Goal: Feedback & Contribution: Submit feedback/report problem

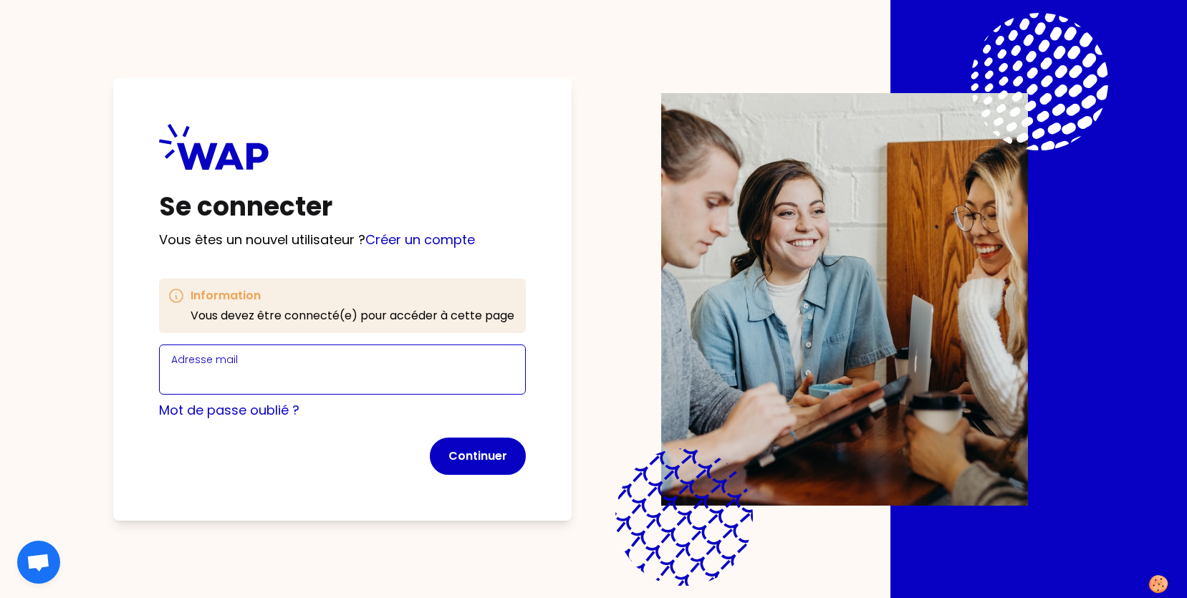
click at [292, 375] on input "Adresse mail" at bounding box center [342, 378] width 342 height 20
type input "[EMAIL_ADDRESS][PERSON_NAME][DOMAIN_NAME]"
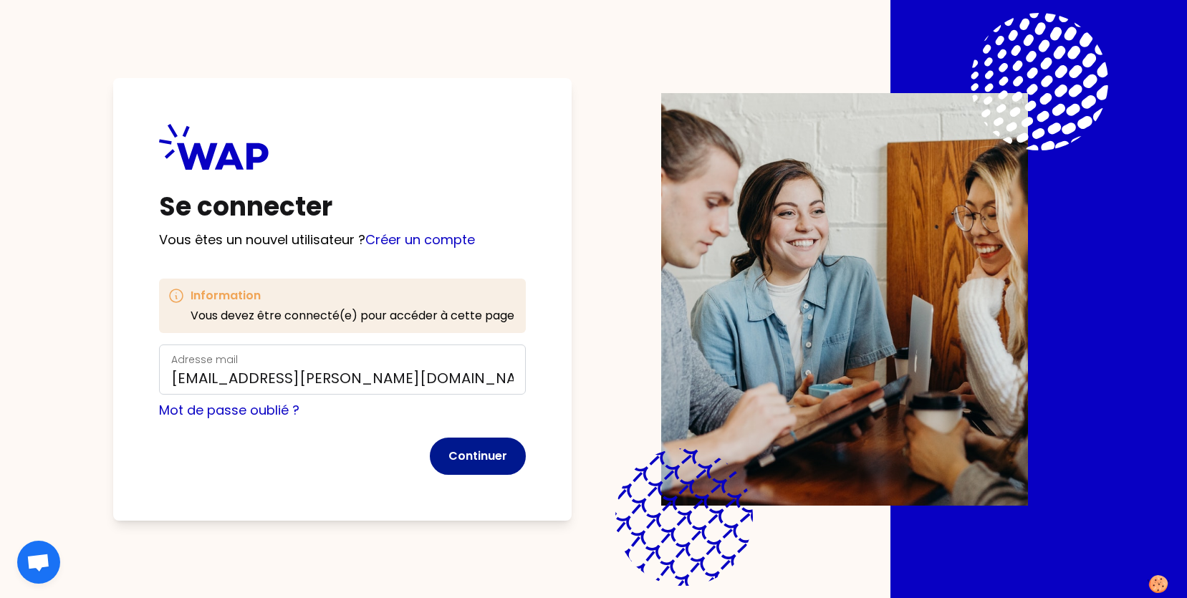
click at [469, 452] on button "Continuer" at bounding box center [478, 456] width 96 height 37
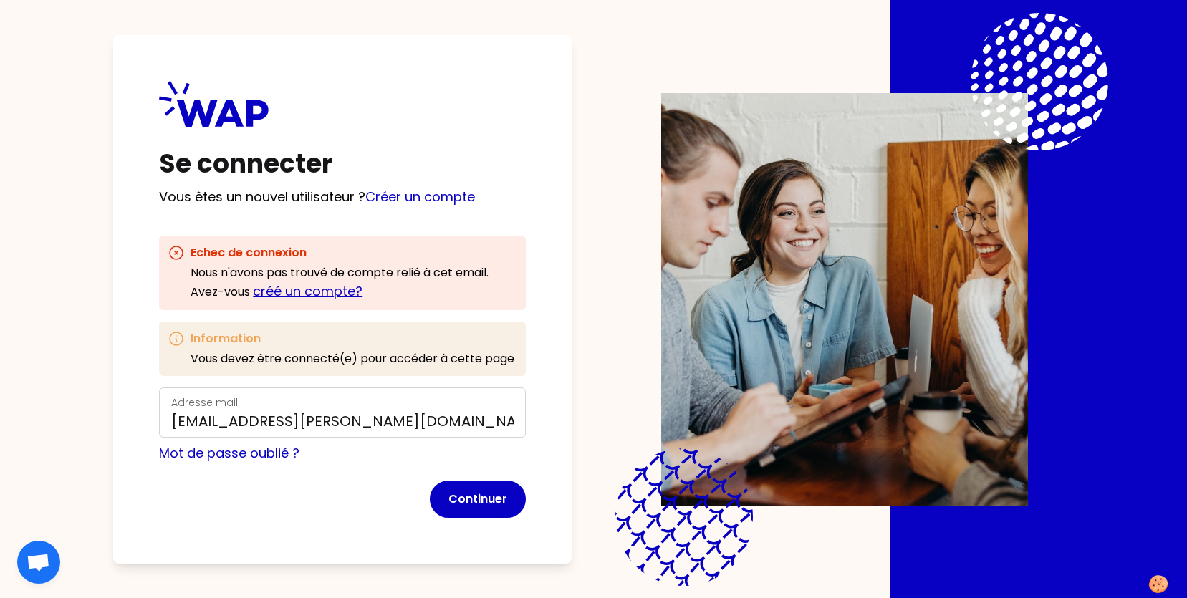
click at [309, 288] on link "créé un compte?" at bounding box center [308, 291] width 110 height 18
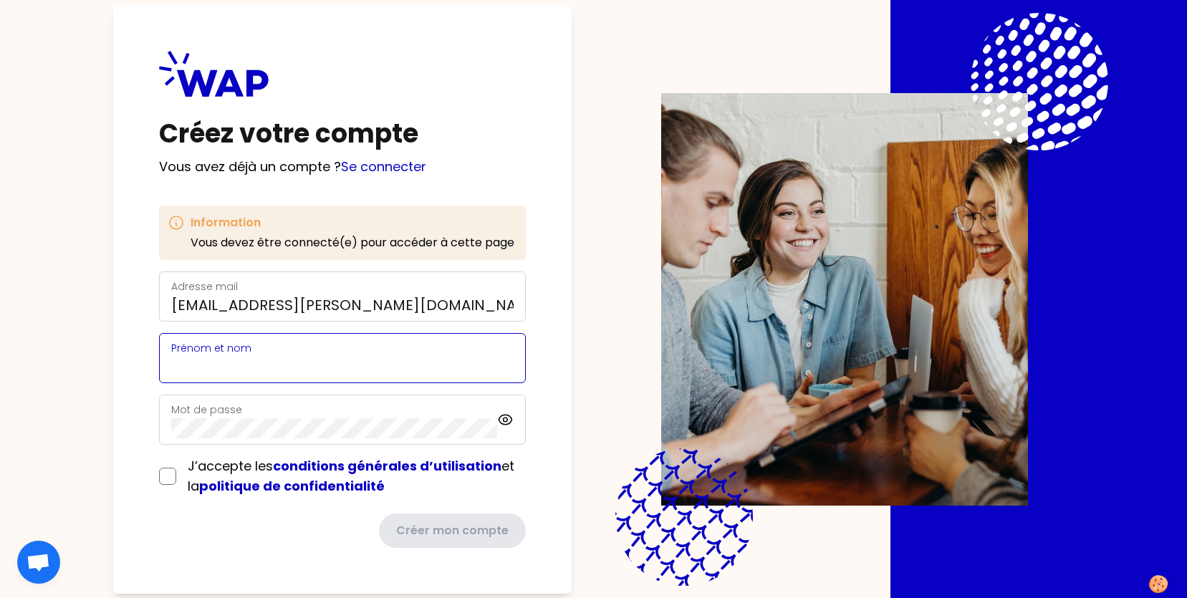
click at [279, 359] on input "Prénom et nom" at bounding box center [342, 367] width 342 height 20
click at [183, 361] on input "[PERSON_NAME]" at bounding box center [342, 367] width 342 height 20
type input "[PERSON_NAME]"
click at [501, 420] on icon at bounding box center [505, 419] width 16 height 17
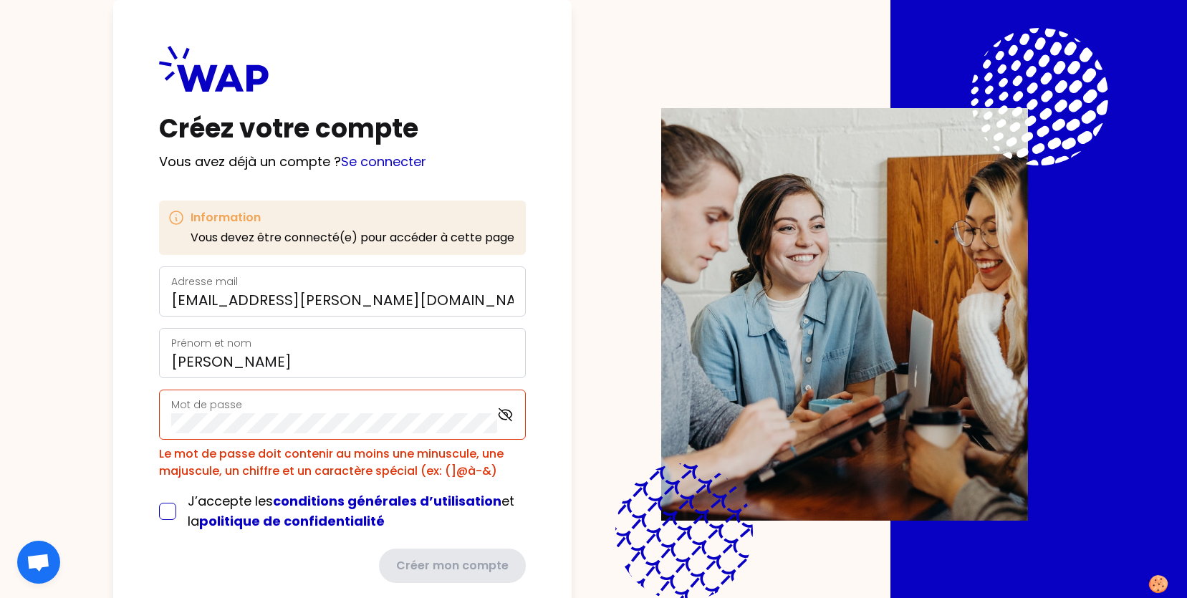
click at [164, 515] on input "checkbox" at bounding box center [167, 511] width 17 height 17
checkbox input "true"
click at [510, 413] on icon at bounding box center [505, 414] width 16 height 17
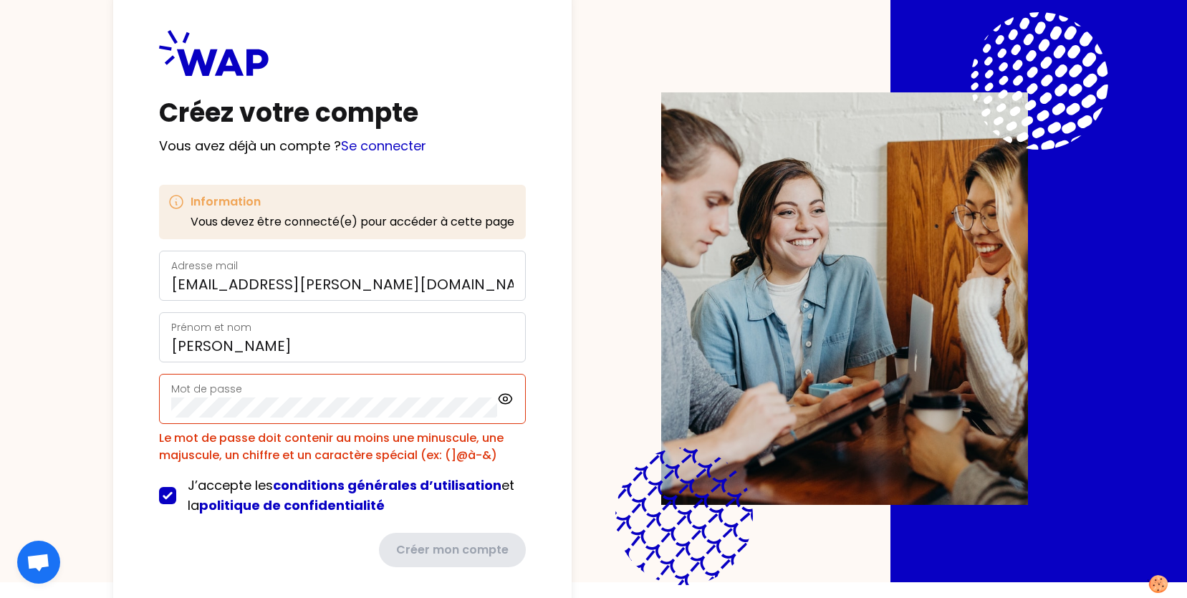
scroll to position [32, 0]
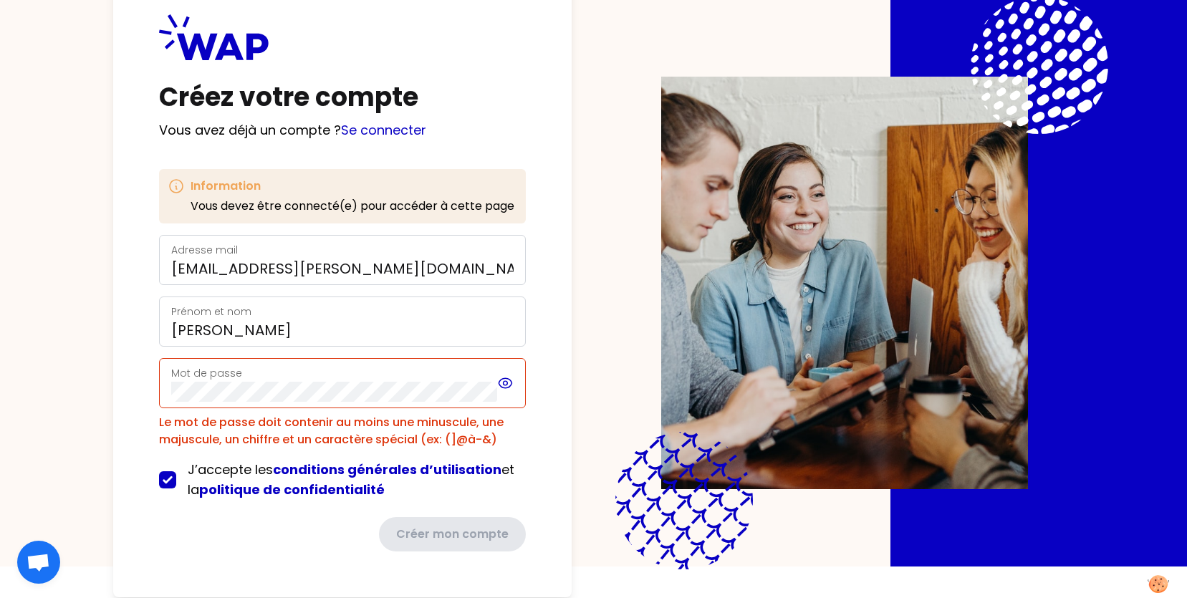
click at [508, 382] on icon at bounding box center [505, 383] width 16 height 17
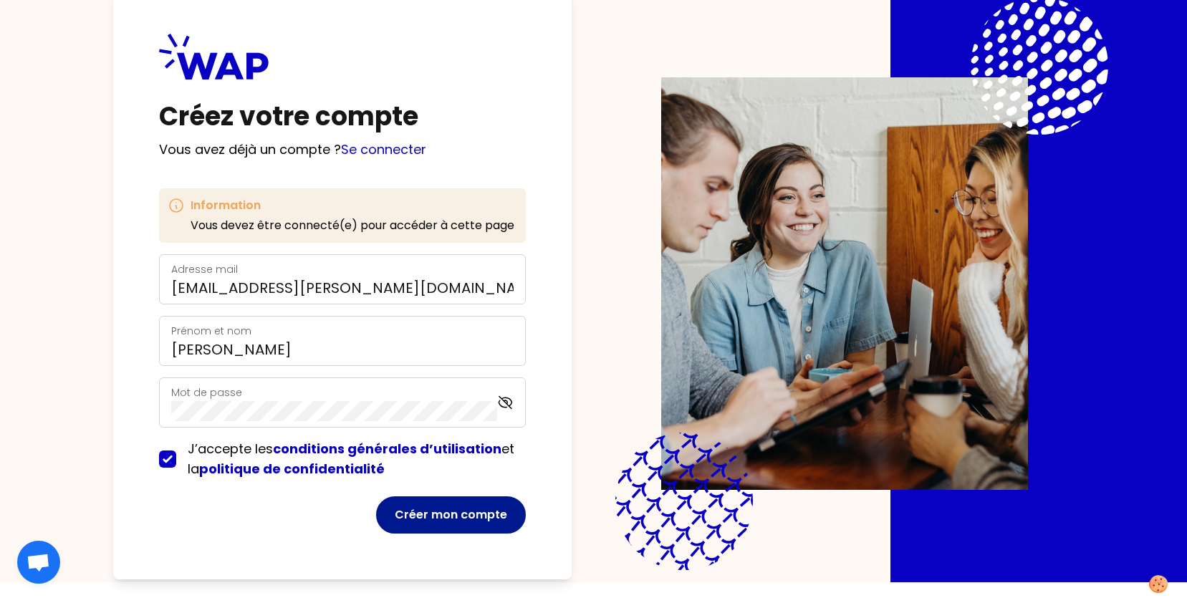
click at [441, 510] on button "Créer mon compte" at bounding box center [451, 515] width 150 height 37
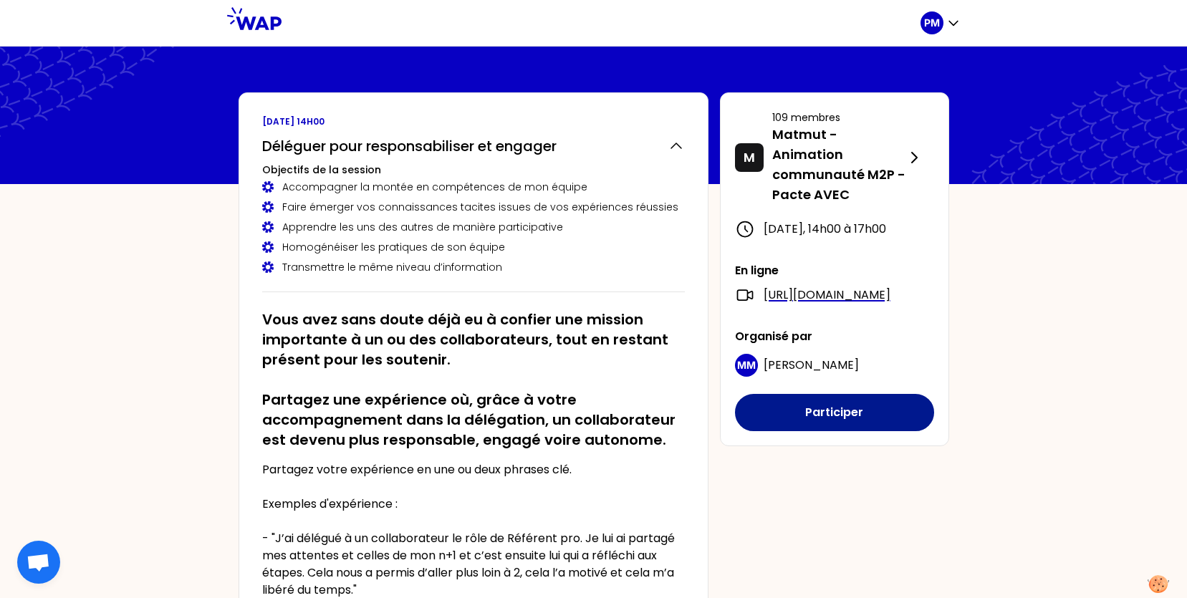
click at [834, 431] on button "Participer" at bounding box center [834, 412] width 199 height 37
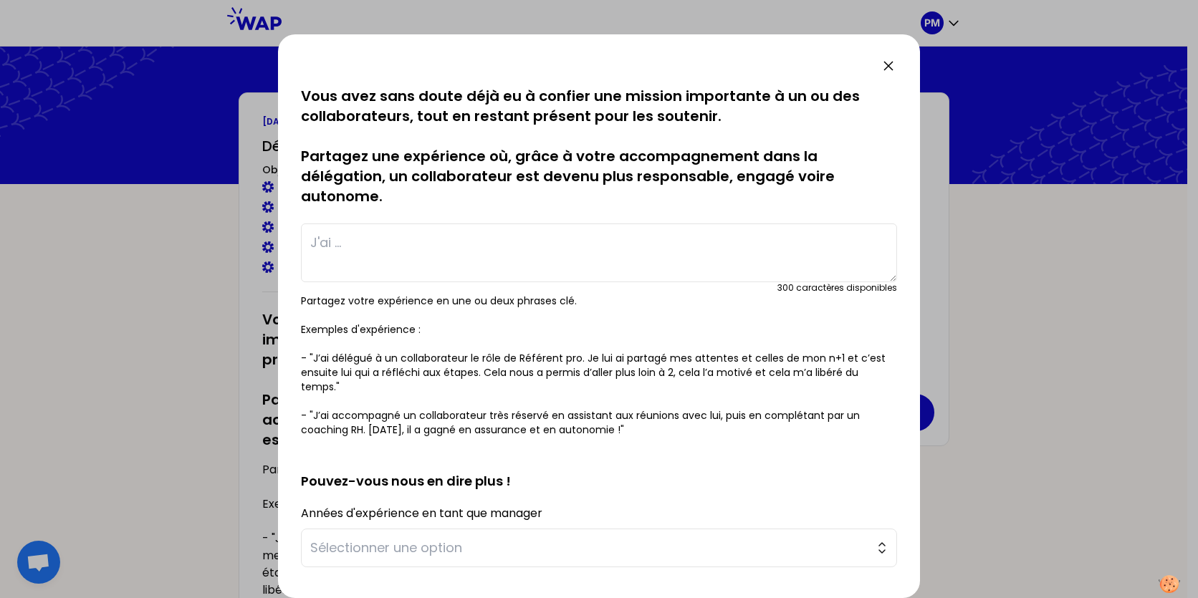
click at [327, 228] on textarea at bounding box center [599, 253] width 596 height 59
click at [559, 239] on textarea "J'ai mis en place par roulement les délgations" at bounding box center [599, 253] width 596 height 59
click at [687, 249] on textarea "J'ai mis en place par roulement les délegations" at bounding box center [599, 253] width 596 height 59
click at [565, 238] on textarea "J'ai mis en place par roulement les délegations" at bounding box center [599, 253] width 596 height 59
click at [628, 251] on textarea "J'ai mis en place par roulement les délégations" at bounding box center [599, 253] width 596 height 59
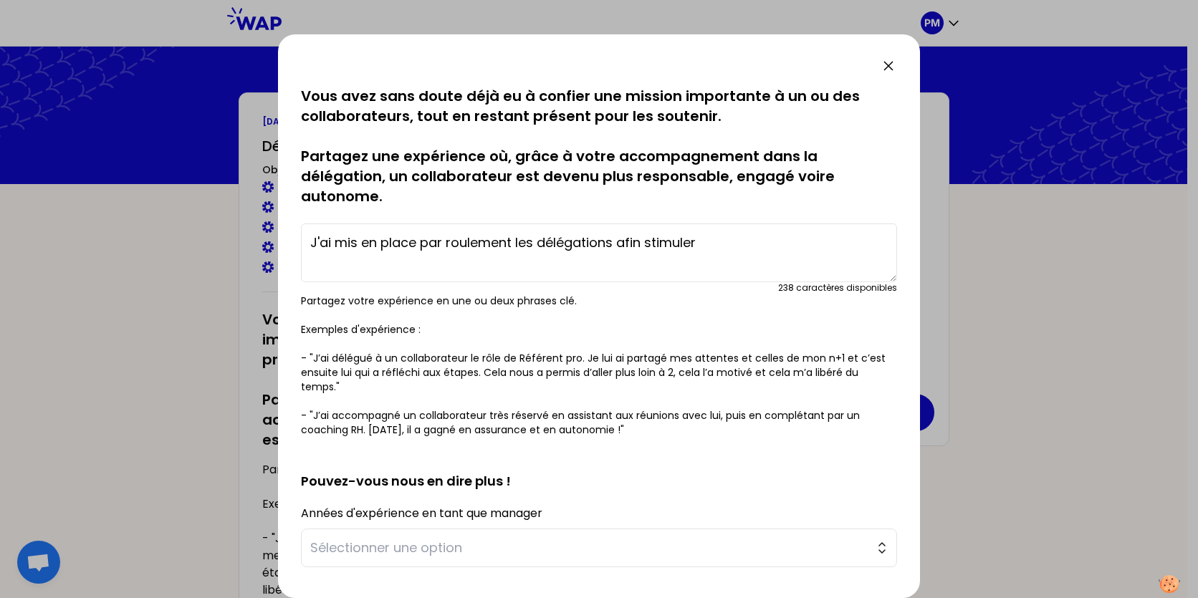
click at [643, 236] on textarea "J'ai mis en place par roulement les délégations afin stimuler" at bounding box center [599, 253] width 596 height 59
click at [724, 236] on textarea "J'ai mis en place par roulement les délégations afin de stimuler" at bounding box center [599, 253] width 596 height 59
click at [325, 261] on textarea "J'ai mis en place par roulement les délégations afin de stimuler toute l'équipe…" at bounding box center [599, 253] width 596 height 59
click at [332, 262] on textarea "J'ai mis en place par roulement les délégations afin de stimuler toute l'équipe…" at bounding box center [599, 253] width 596 height 59
click at [459, 266] on textarea "J'ai mis en place par roulement les délégations afin de stimuler toute l'équipe…" at bounding box center [599, 253] width 596 height 59
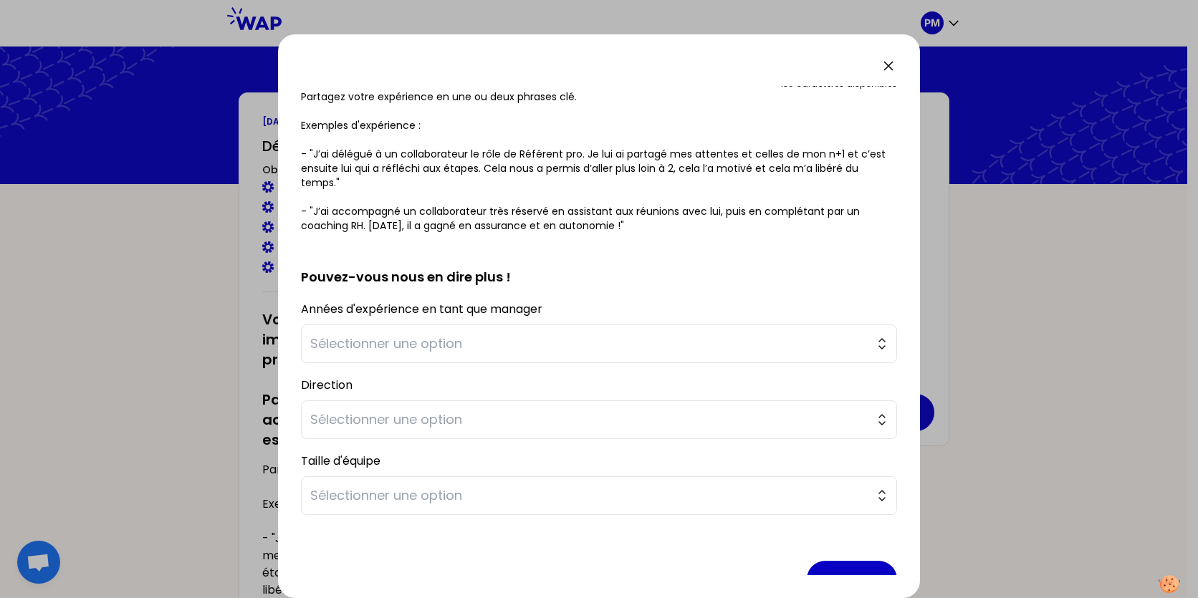
scroll to position [215, 0]
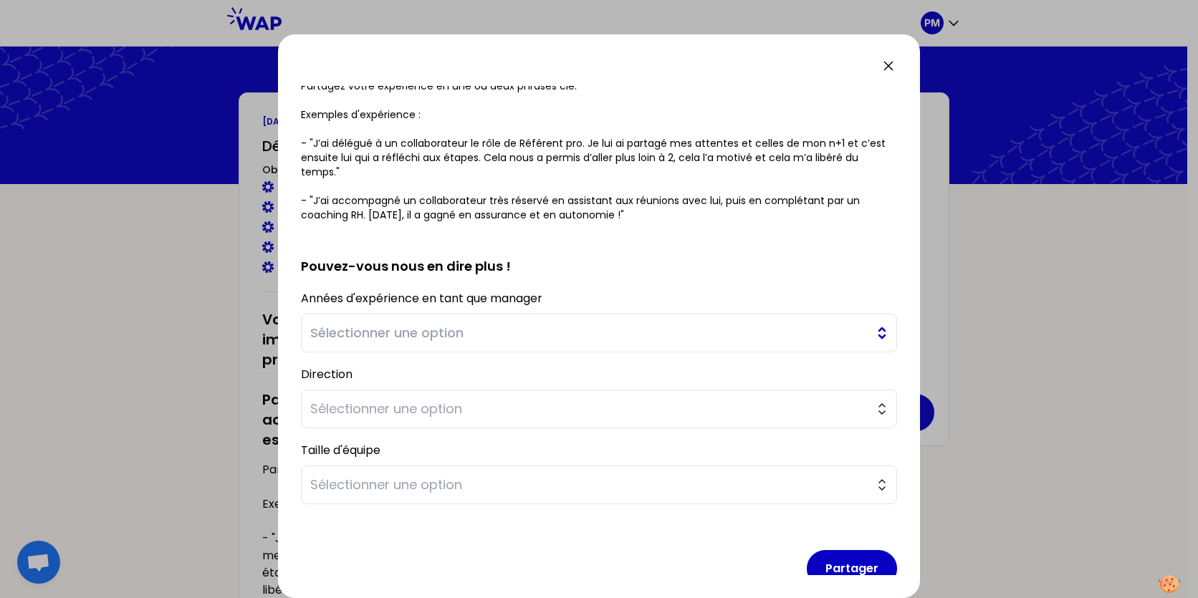
type textarea "J'ai mis en place par roulement les délégations afin de stimuler toute l'équipe…"
click at [523, 330] on span "Sélectionner une option" at bounding box center [588, 333] width 557 height 20
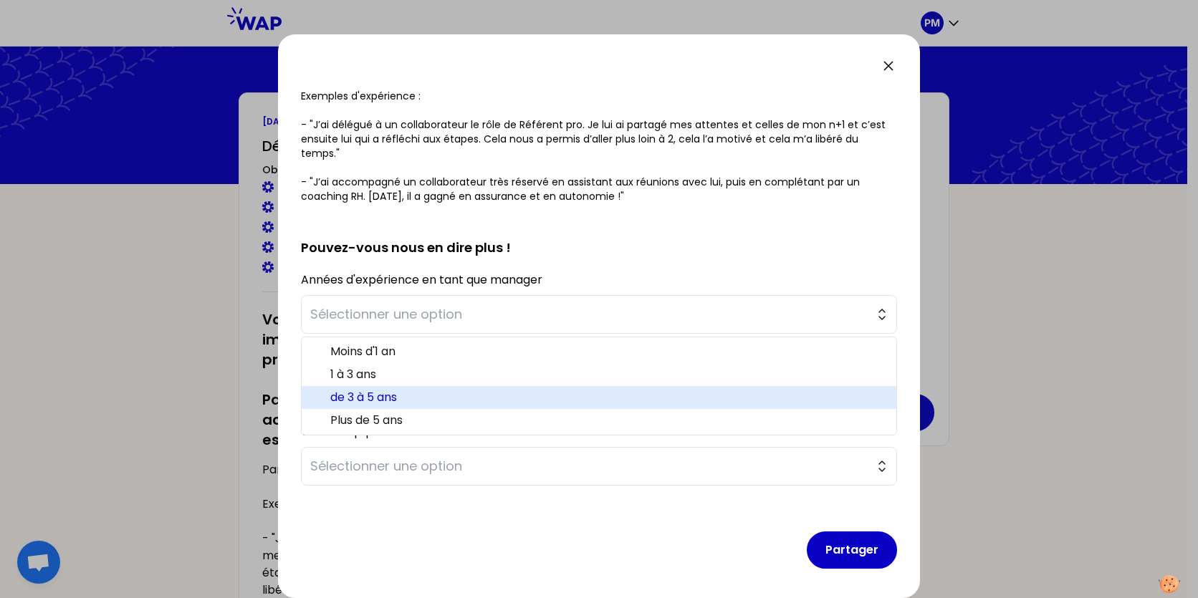
scroll to position [239, 0]
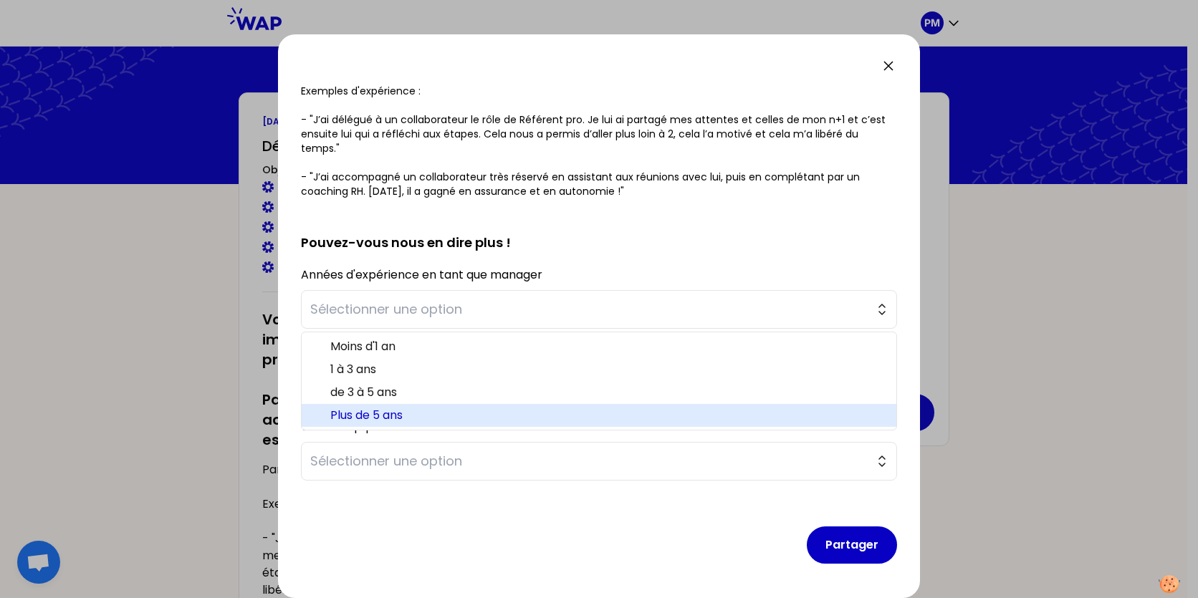
click at [396, 413] on span "Plus de 5 ans" at bounding box center [607, 415] width 555 height 17
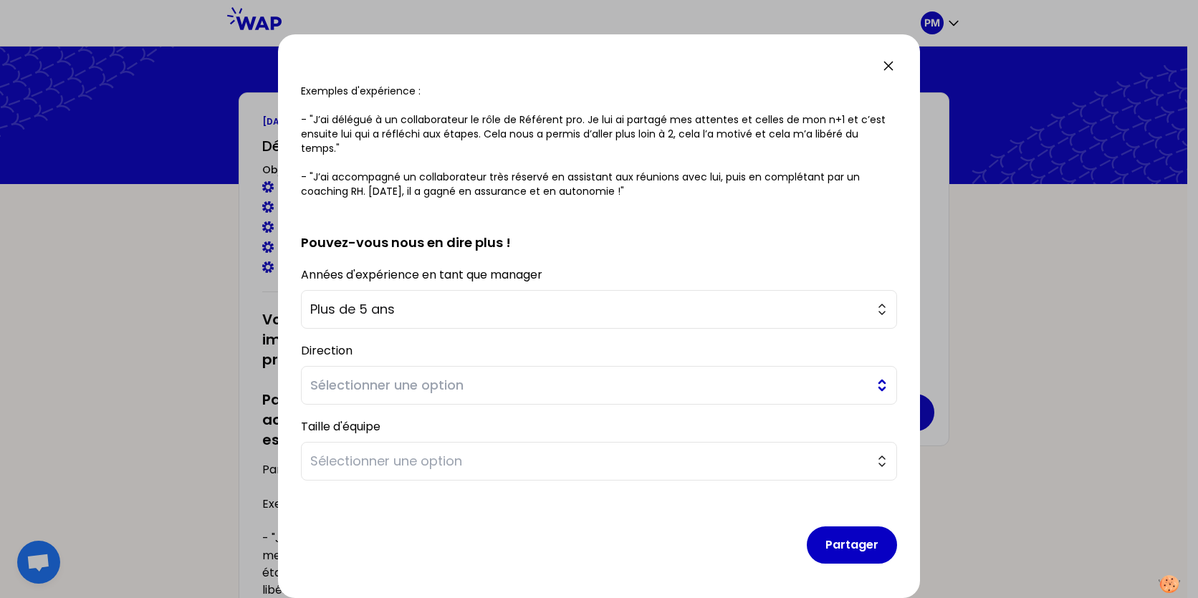
click at [407, 383] on span "Sélectionner une option" at bounding box center [588, 385] width 557 height 20
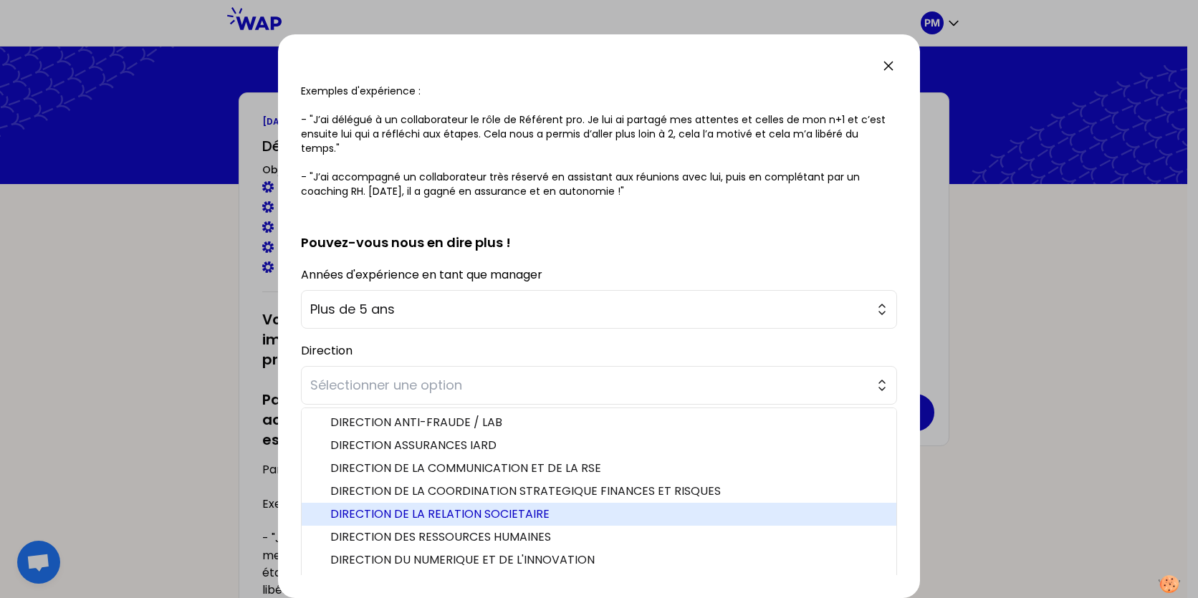
click at [534, 512] on span "DIRECTION DE LA RELATION SOCIETAIRE" at bounding box center [607, 514] width 555 height 17
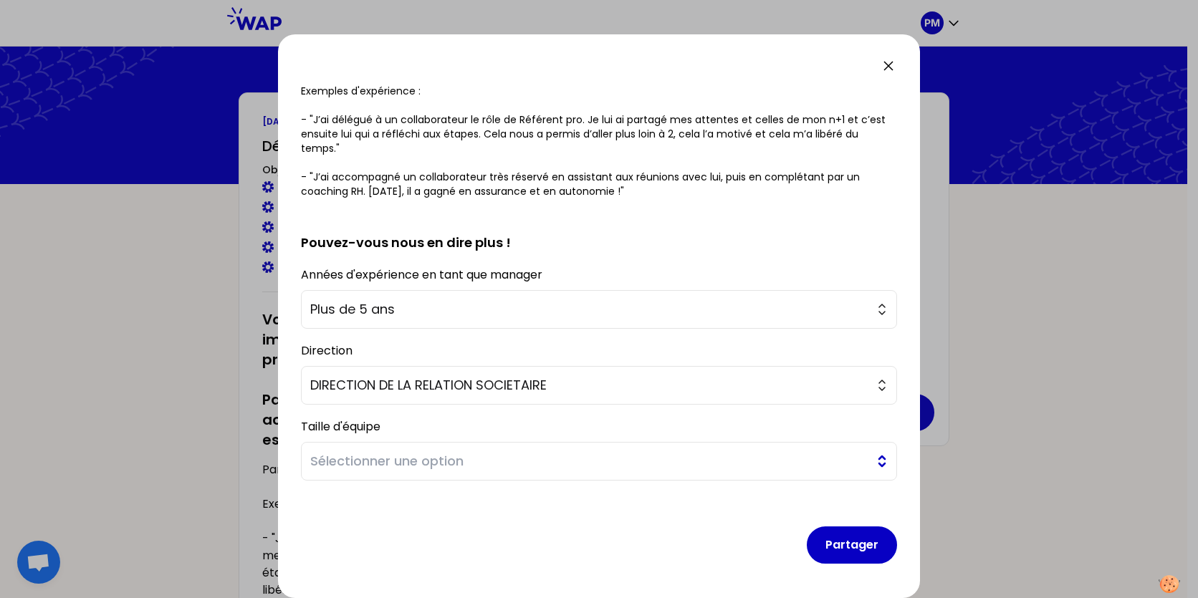
click at [479, 466] on span "Sélectionner une option" at bounding box center [588, 461] width 557 height 20
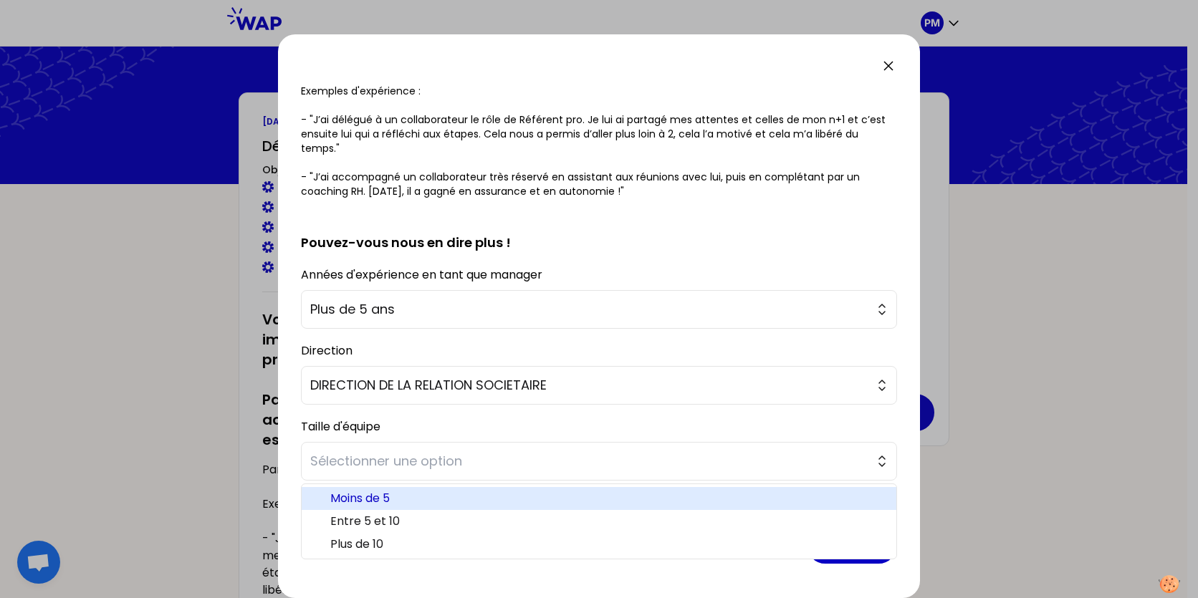
click at [398, 501] on span "Moins de 5" at bounding box center [607, 498] width 555 height 17
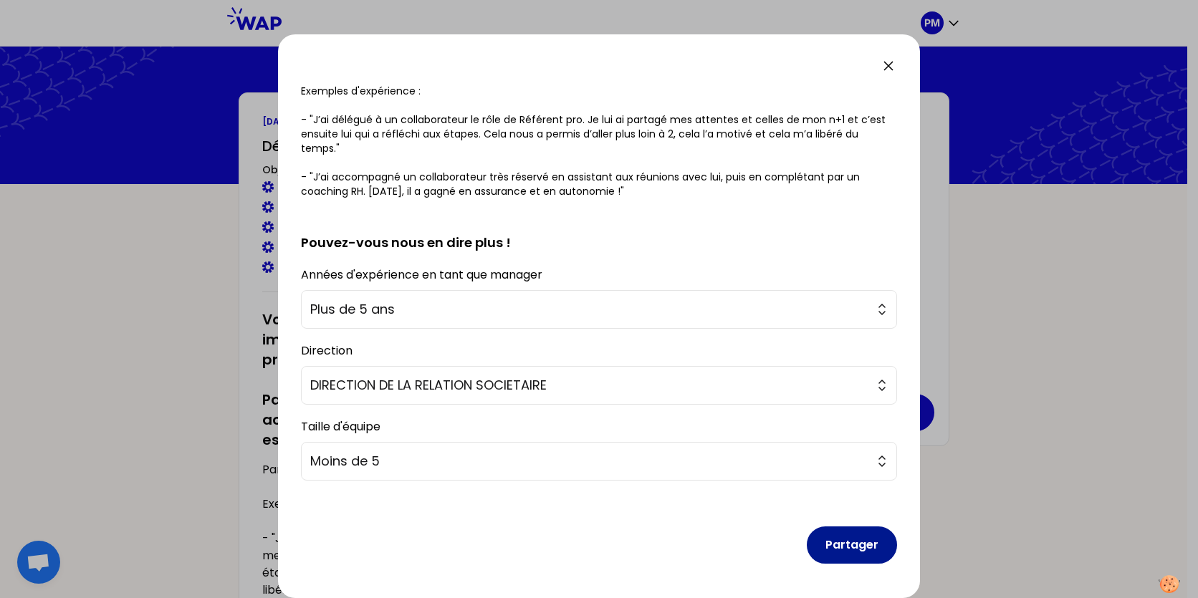
click at [843, 546] on button "Partager" at bounding box center [852, 545] width 90 height 37
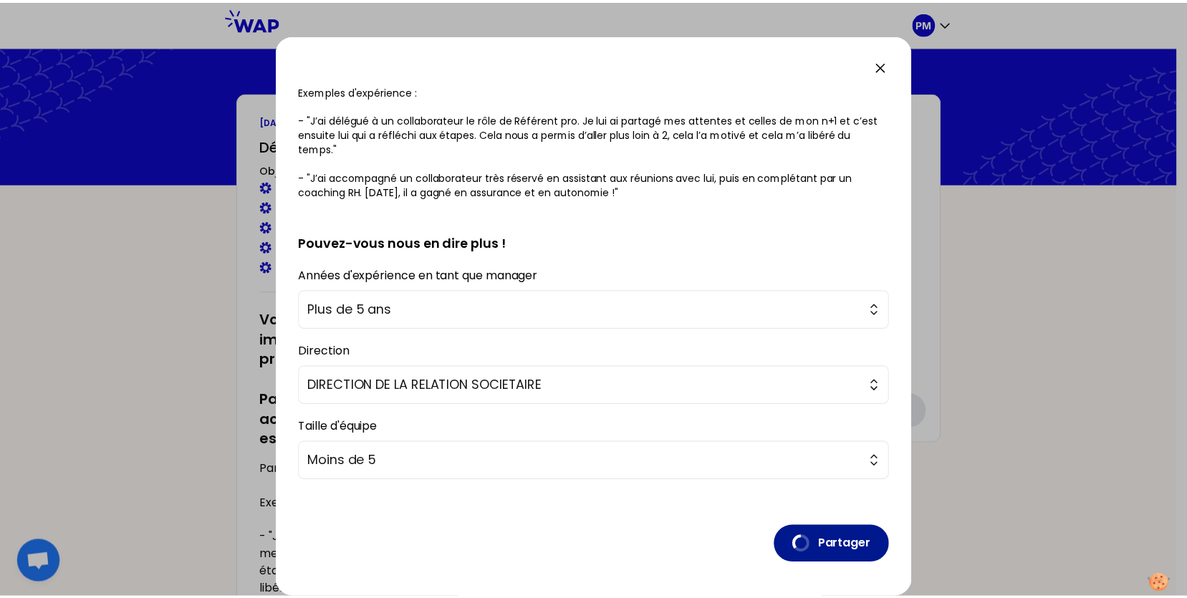
scroll to position [0, 0]
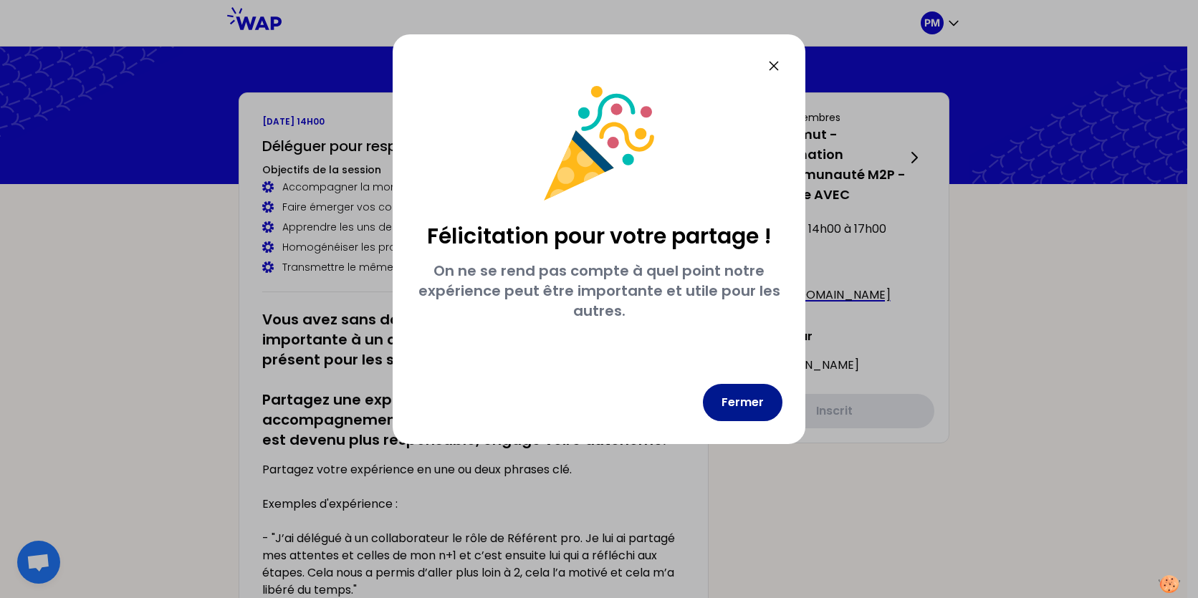
click at [732, 412] on button "Fermer" at bounding box center [743, 402] width 80 height 37
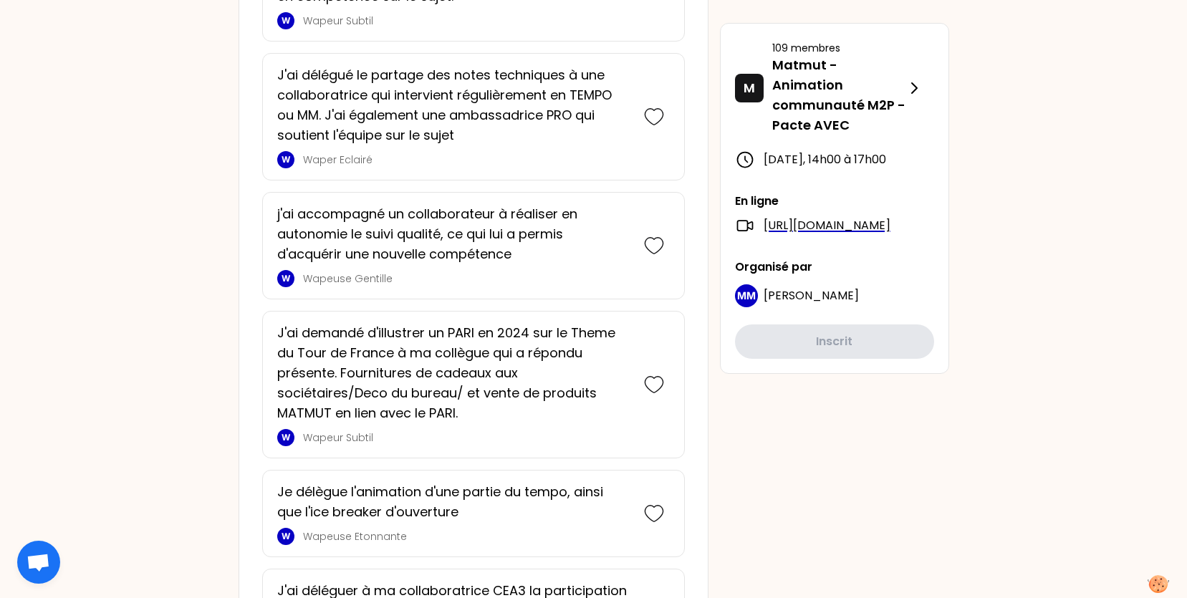
scroll to position [903, 0]
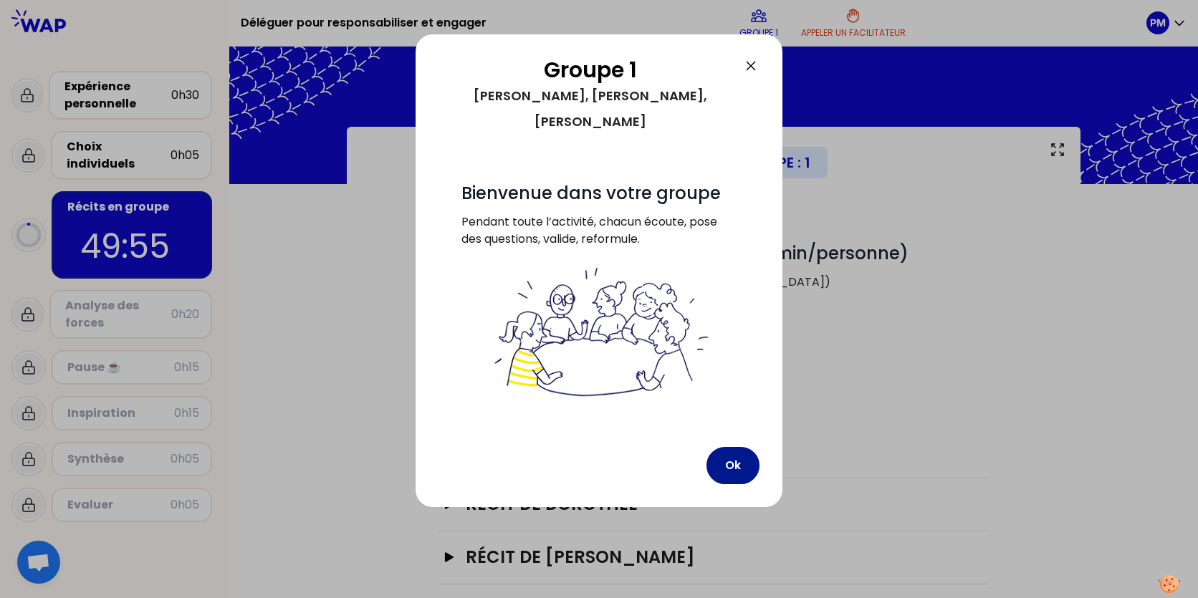
click at [723, 447] on button "Ok" at bounding box center [732, 465] width 53 height 37
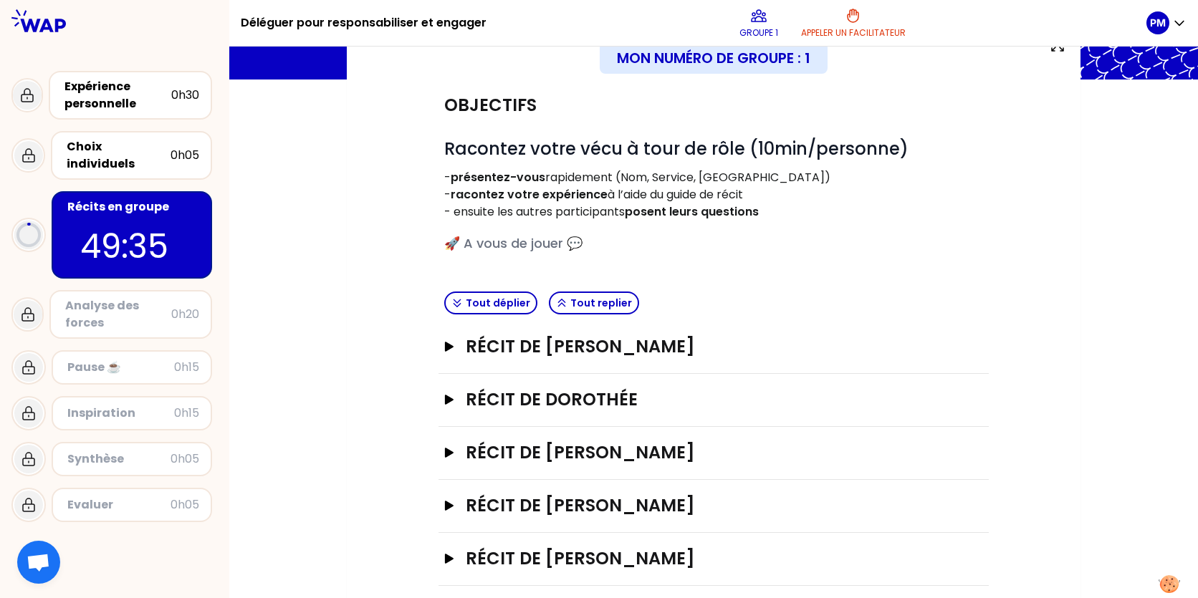
scroll to position [121, 0]
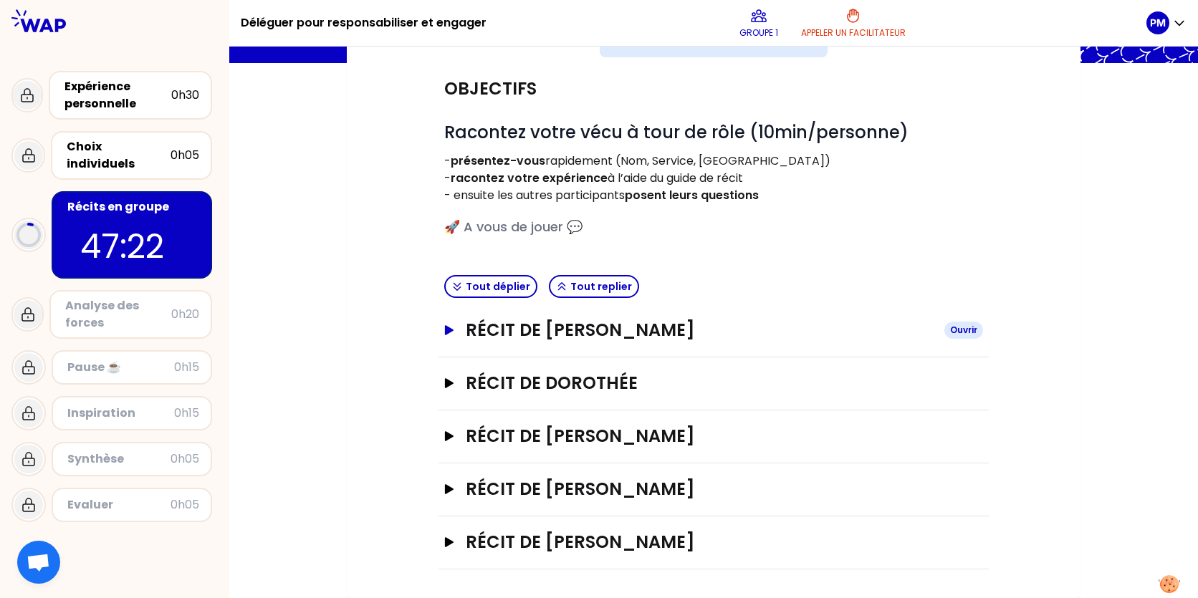
click at [558, 332] on h3 "Récit de [PERSON_NAME]" at bounding box center [699, 330] width 467 height 23
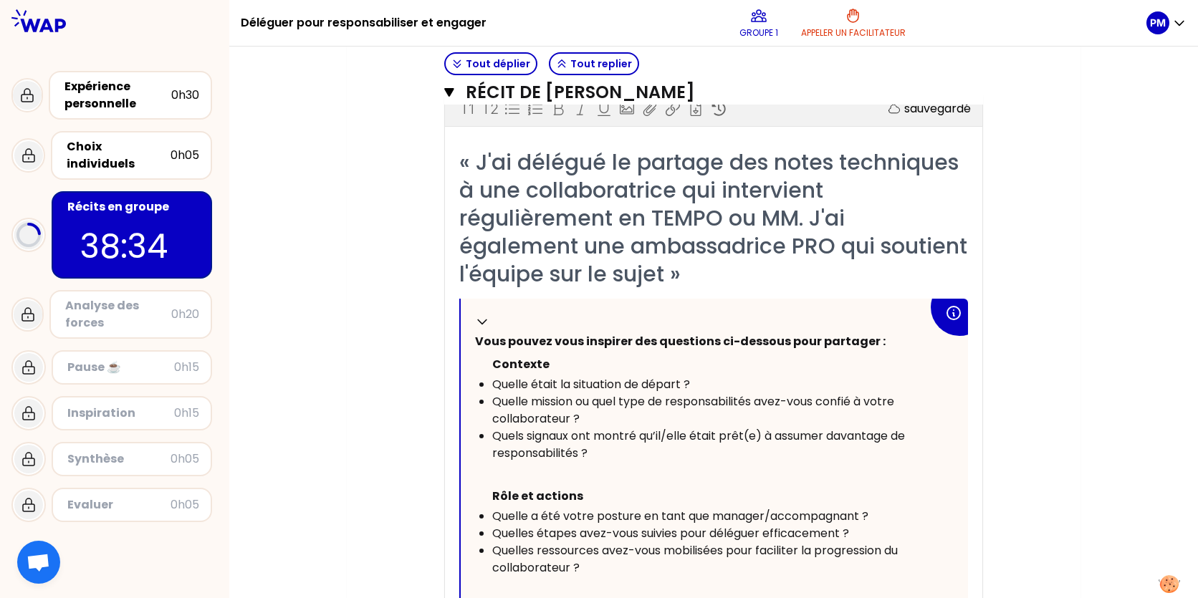
scroll to position [89, 0]
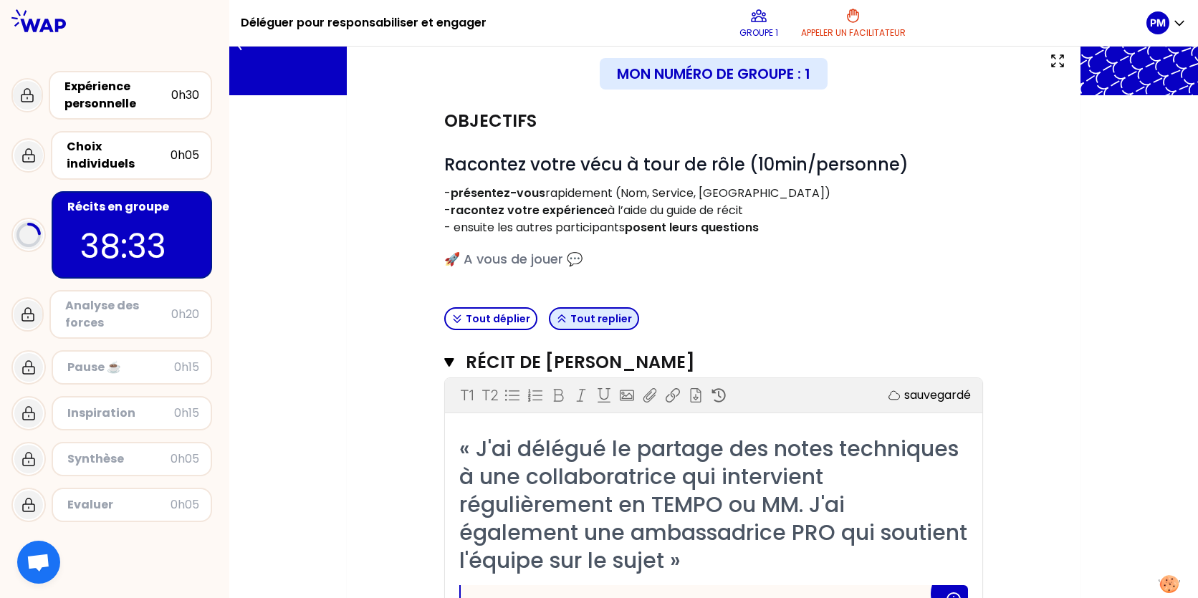
click at [600, 319] on button "Tout replier" at bounding box center [594, 318] width 90 height 23
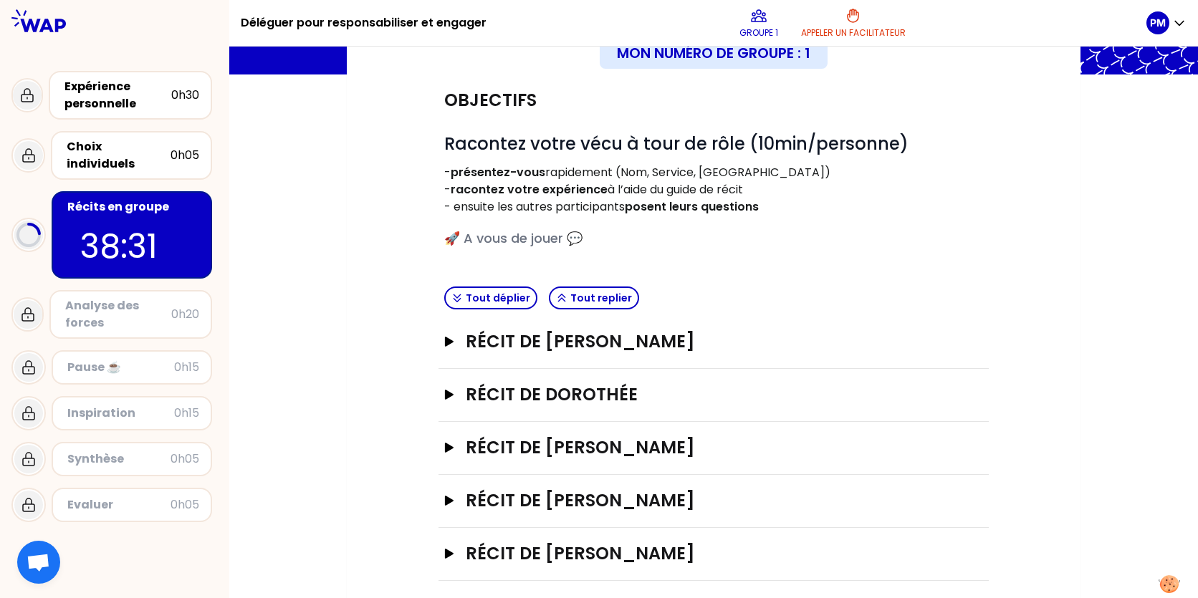
scroll to position [121, 0]
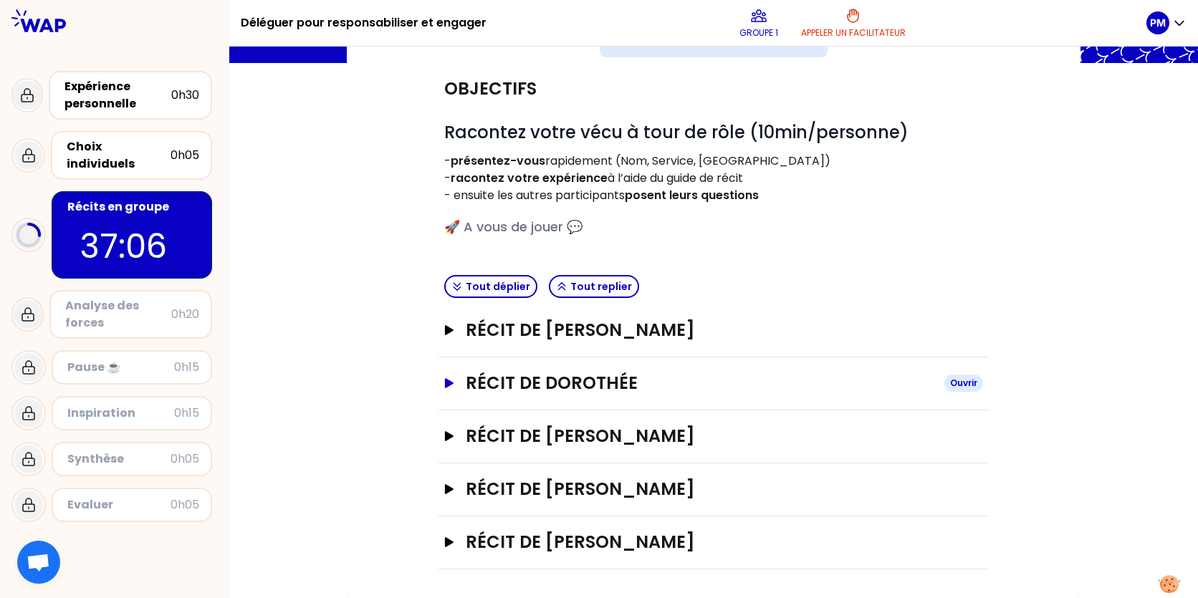
click at [580, 381] on h3 "Récit de Dorothée" at bounding box center [699, 383] width 467 height 23
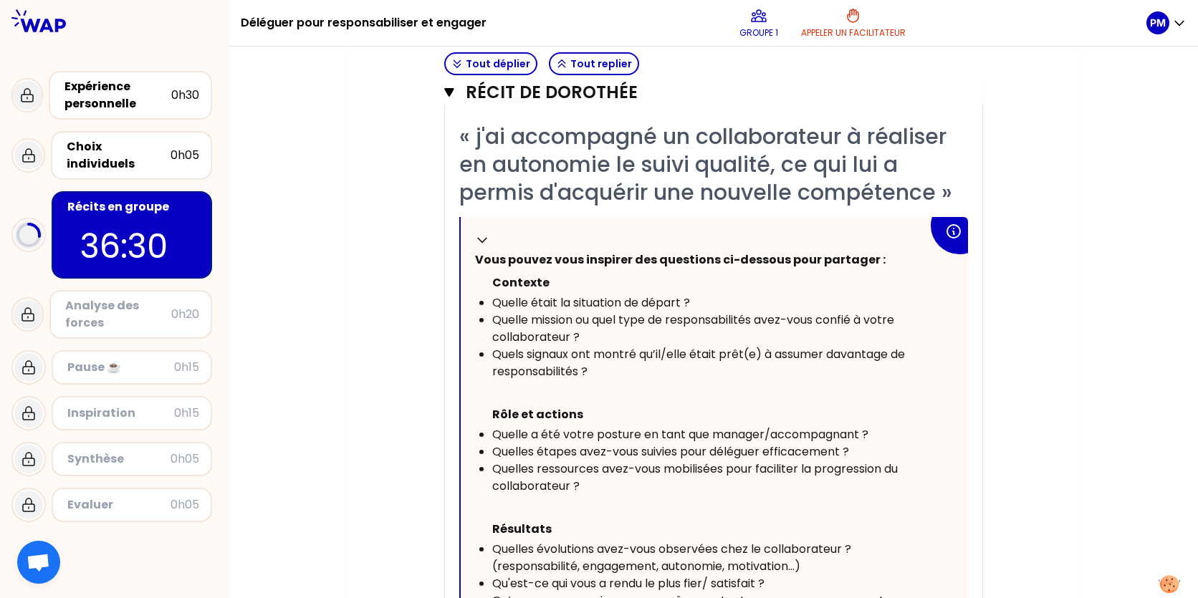
scroll to position [479, 0]
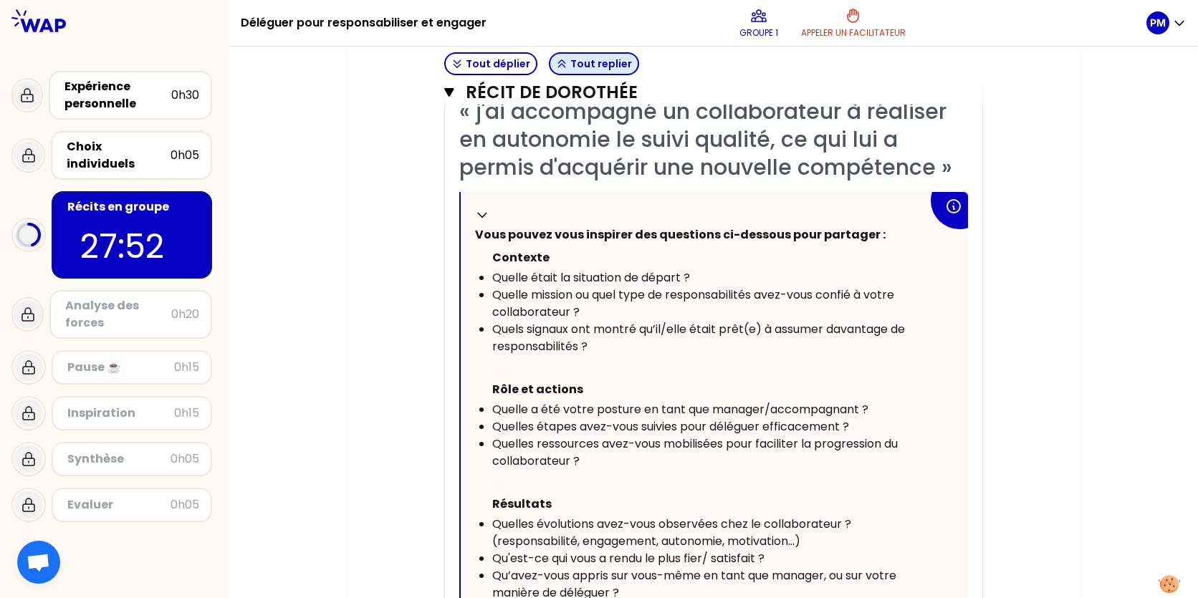
click at [588, 56] on button "Tout replier" at bounding box center [594, 63] width 90 height 23
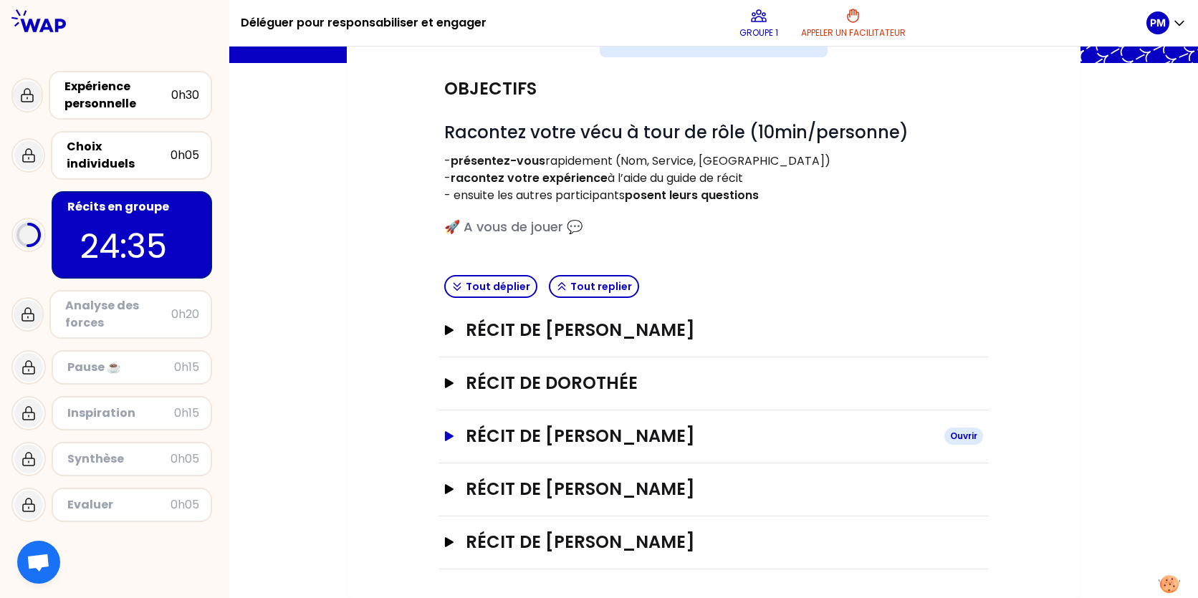
click at [600, 438] on h3 "Récit de [PERSON_NAME]" at bounding box center [699, 436] width 467 height 23
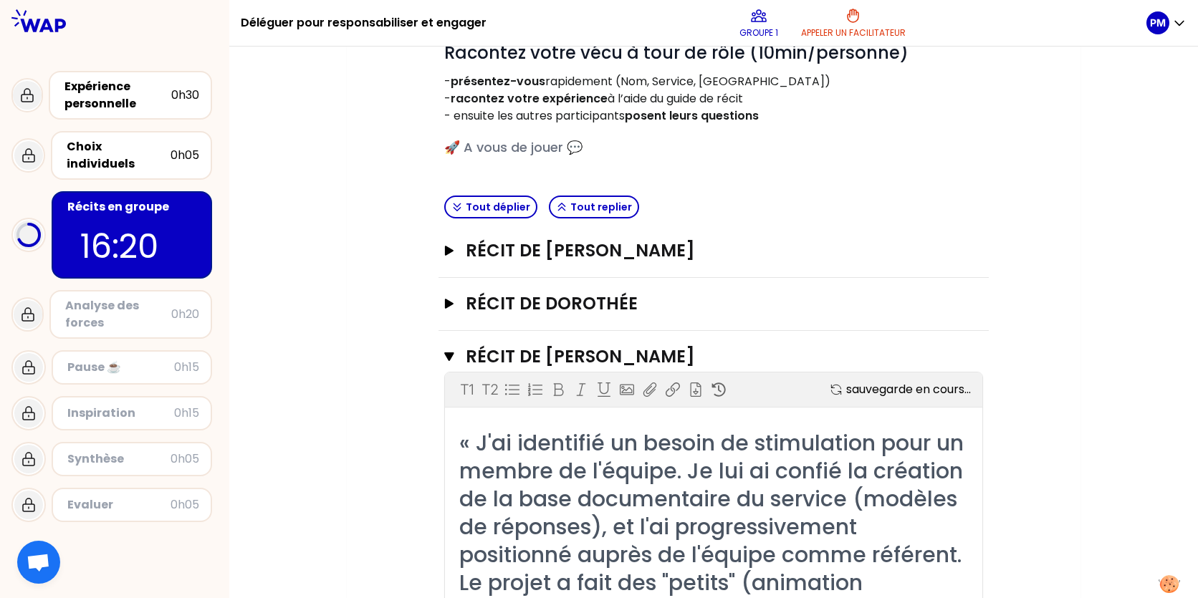
scroll to position [193, 0]
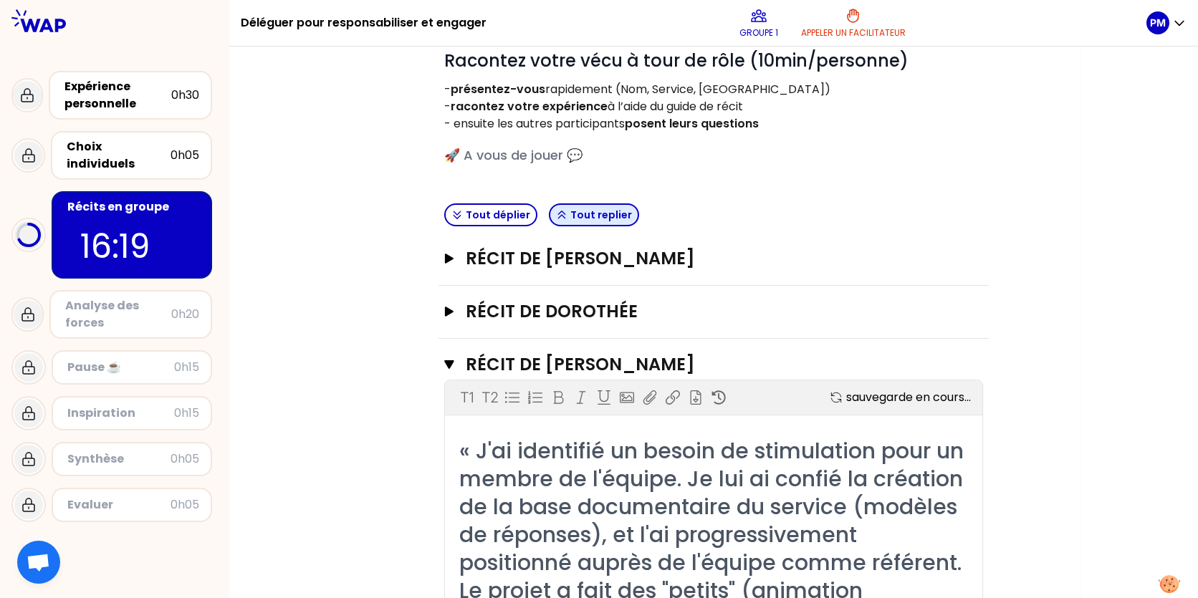
click at [571, 217] on button "Tout replier" at bounding box center [594, 214] width 90 height 23
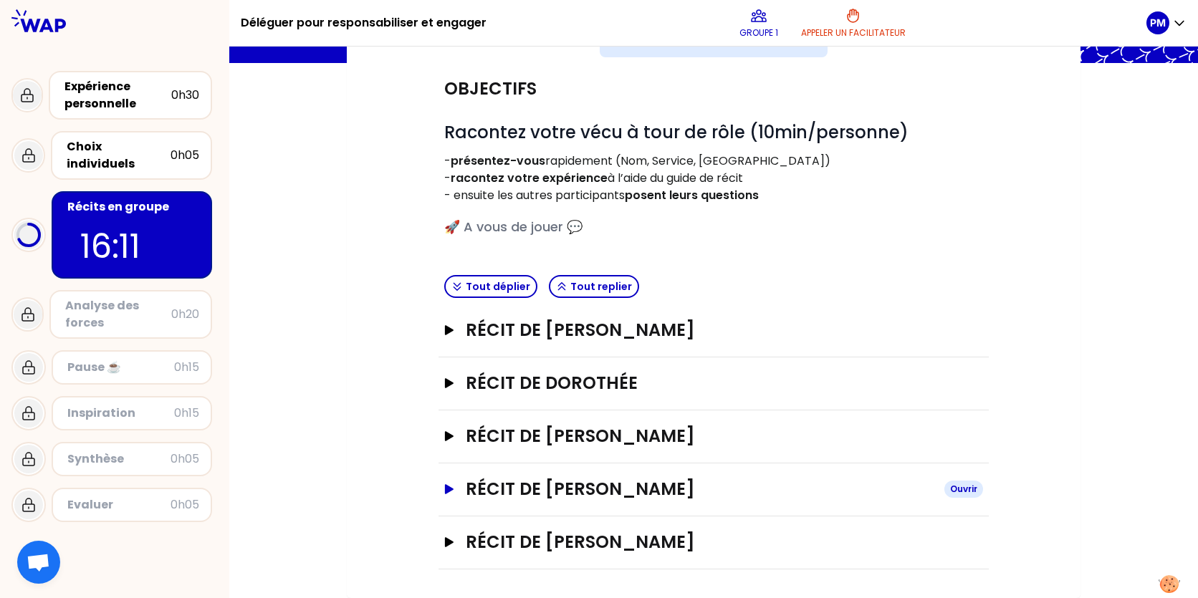
click at [644, 487] on h3 "Récit de [PERSON_NAME]" at bounding box center [699, 489] width 467 height 23
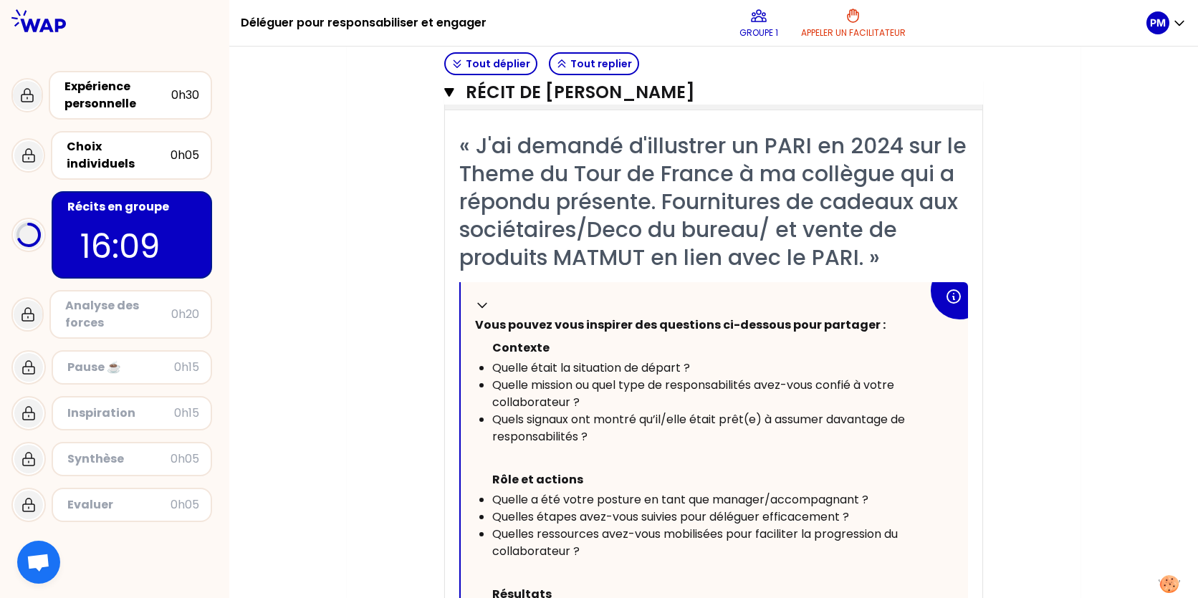
scroll to position [766, 0]
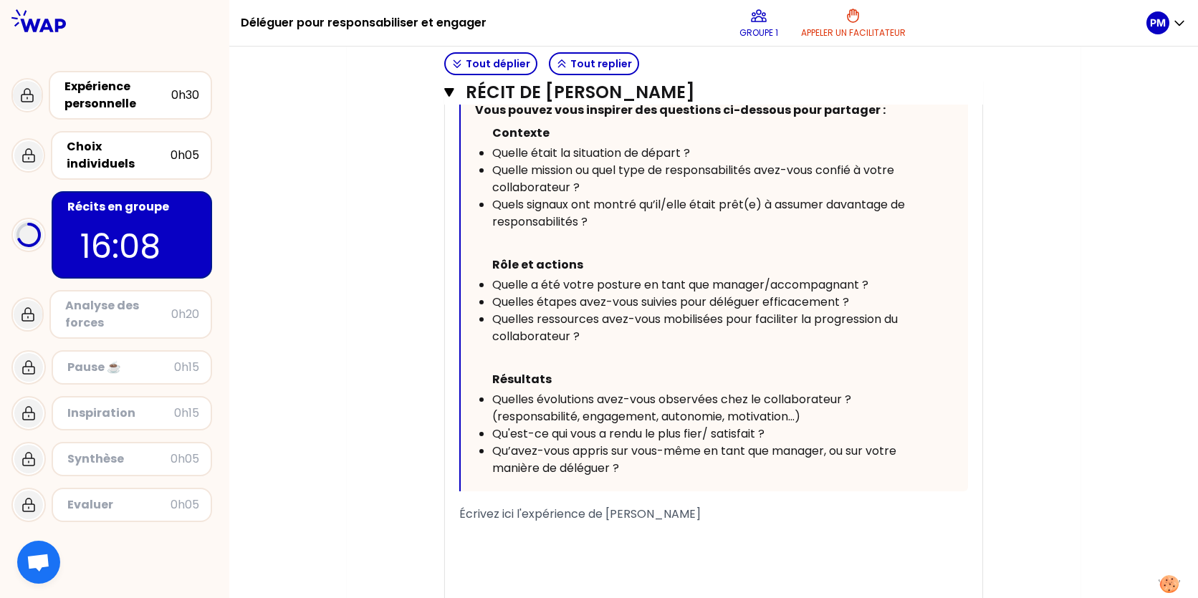
click at [517, 519] on span "Écrivez ici l'expérience de [PERSON_NAME]" at bounding box center [579, 514] width 241 height 16
click at [474, 513] on span "Écrivez ici l'expérience de [PERSON_NAME]" at bounding box center [579, 514] width 241 height 16
click at [461, 511] on span "Écrivez ici l'expérience de [PERSON_NAME]" at bounding box center [579, 514] width 241 height 16
click at [462, 513] on span "Écrivez ici l'expérience de [PERSON_NAME]" at bounding box center [579, 514] width 241 height 16
click at [694, 544] on div "Écrivez ici l'expérience de [PERSON_NAME]" at bounding box center [713, 548] width 509 height 17
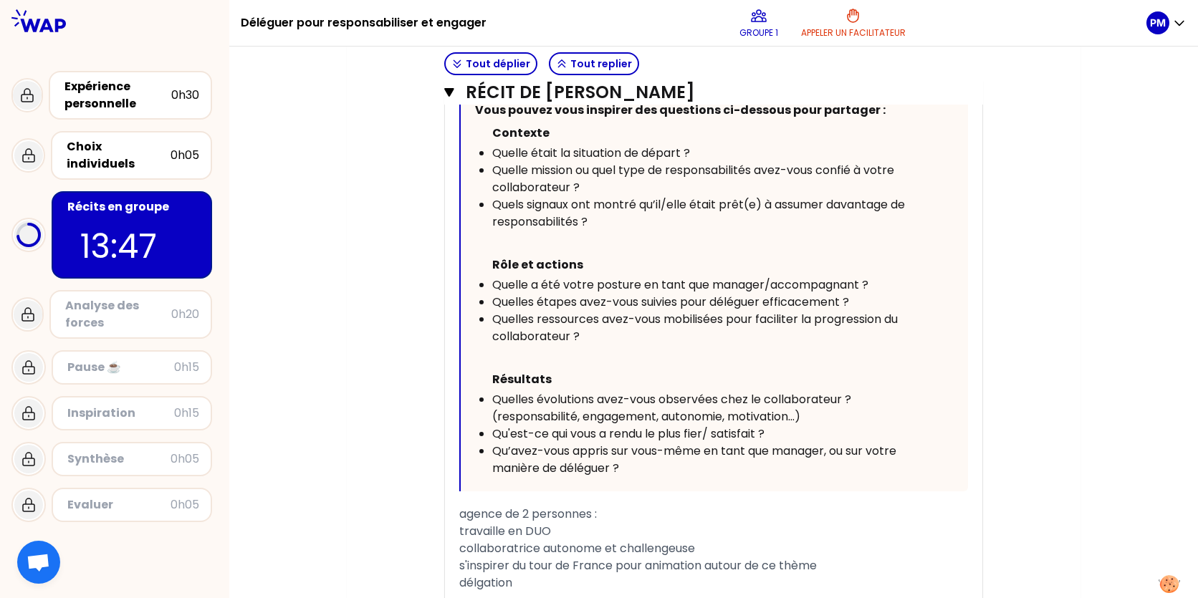
click at [476, 577] on span "délgation" at bounding box center [485, 583] width 53 height 16
click at [548, 581] on div "délegation" at bounding box center [713, 583] width 509 height 17
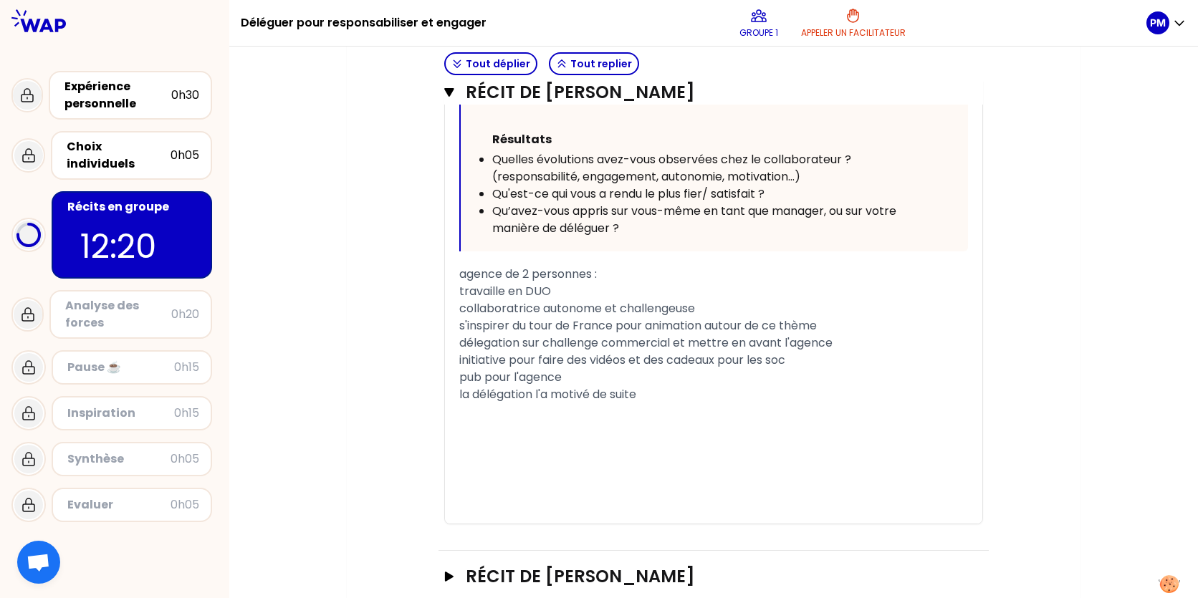
click at [550, 392] on span "la délégation l'a motivé de suite" at bounding box center [547, 394] width 177 height 16
click at [591, 390] on span "la délégation la motivé de suite" at bounding box center [546, 394] width 175 height 16
click at [660, 393] on div "la délégation la motivée de suite" at bounding box center [713, 394] width 509 height 17
click at [726, 390] on span "la délégation la motivée de suite et réussite d ela mission" at bounding box center [618, 394] width 319 height 16
click at [807, 393] on div "la délégation la motivée de suite et réussite de la mission" at bounding box center [713, 394] width 509 height 17
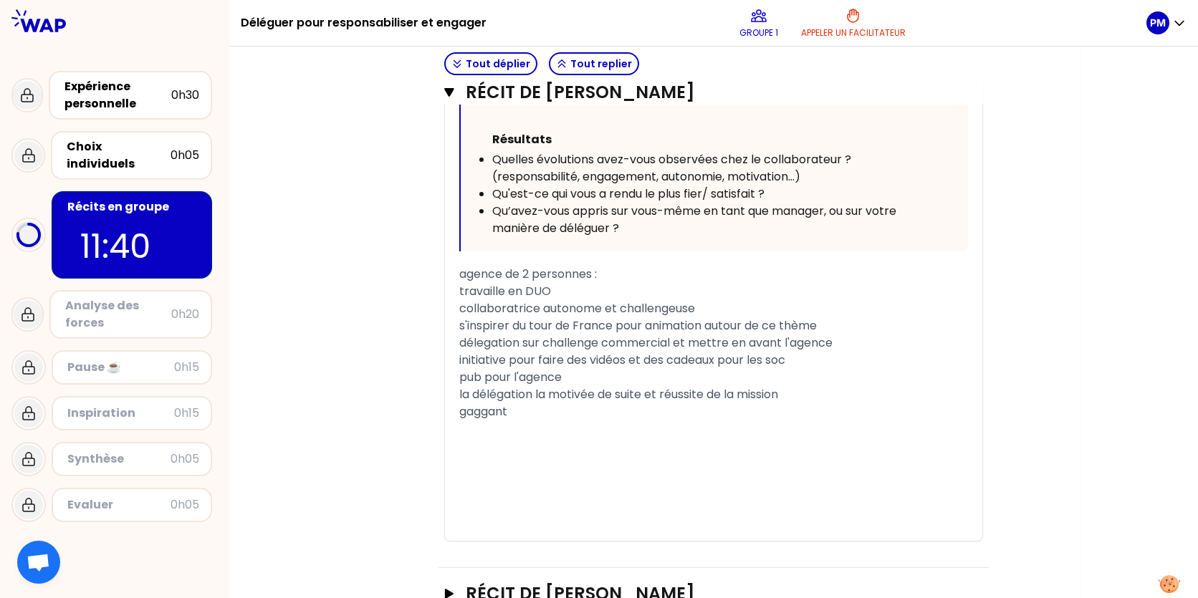
click at [462, 411] on span "gaggant" at bounding box center [483, 411] width 48 height 16
click at [535, 408] on span "agence gaggant" at bounding box center [506, 411] width 94 height 16
drag, startPoint x: 553, startPoint y: 411, endPoint x: 562, endPoint y: 408, distance: 9.7
click at [557, 411] on div "agence gagnant" at bounding box center [713, 411] width 509 height 17
click at [564, 407] on div "agence gagnant" at bounding box center [713, 411] width 509 height 17
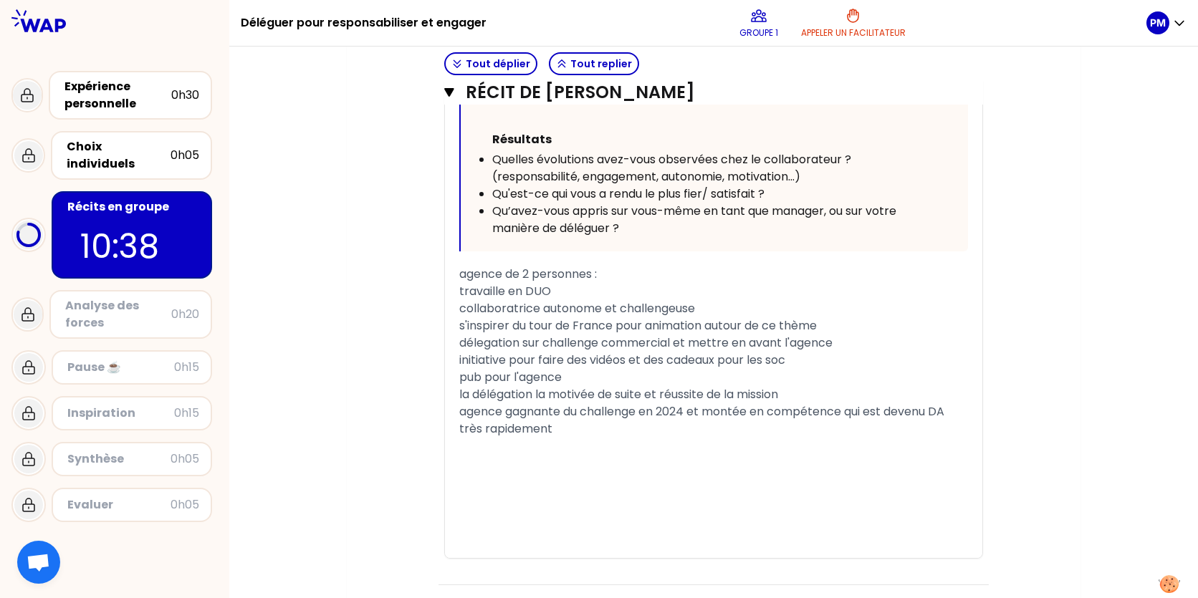
click at [564, 433] on div "agence gagnante du challenge en 2024 et montée en compétence qui est devenu DA …" at bounding box center [713, 420] width 509 height 34
click at [570, 293] on div "travaille en DUO" at bounding box center [713, 291] width 509 height 17
click at [684, 285] on span "travaille en DUO et fait confiance à son collaboratrice" at bounding box center [611, 291] width 304 height 16
click at [510, 325] on span "s'inspirer du tour de France pour animation autour de ce thème" at bounding box center [638, 325] width 358 height 16
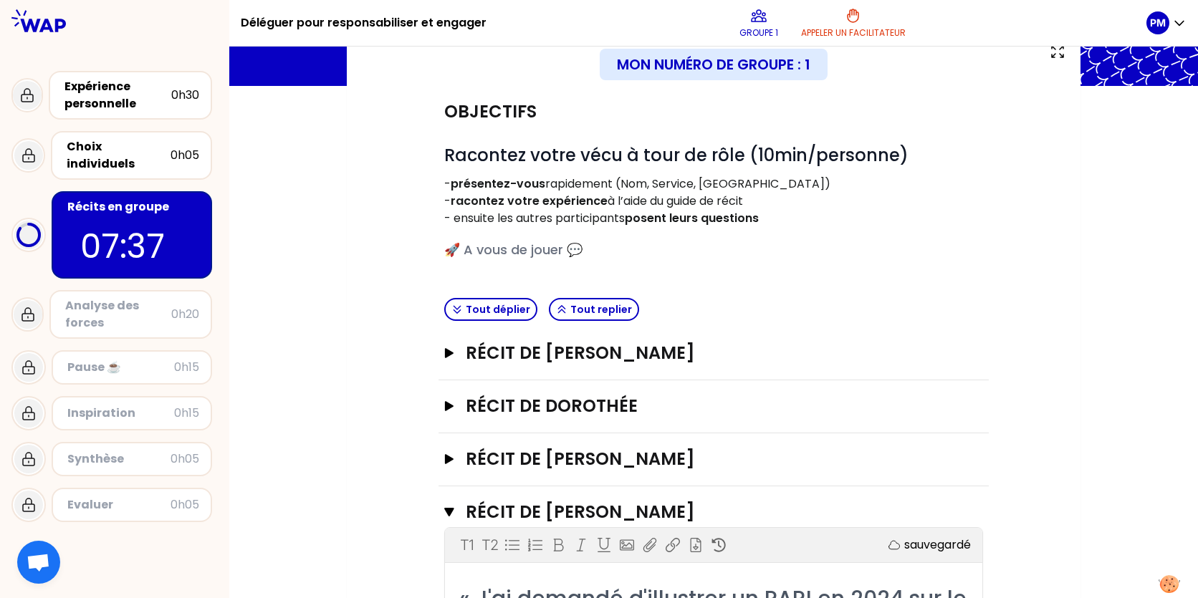
scroll to position [0, 0]
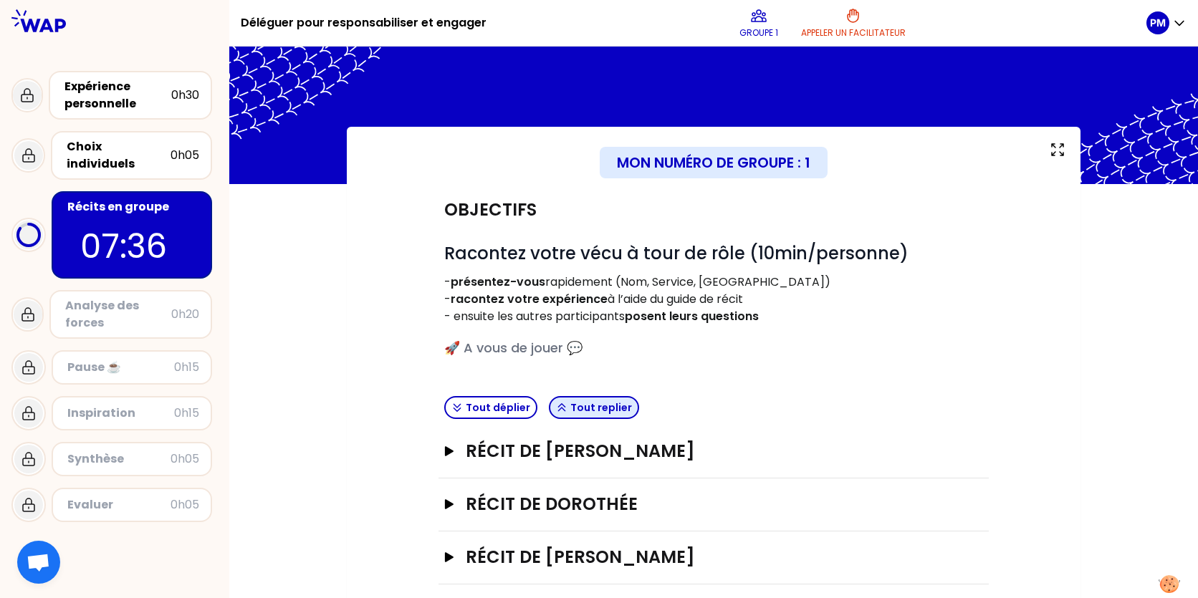
click at [606, 408] on button "Tout replier" at bounding box center [594, 407] width 90 height 23
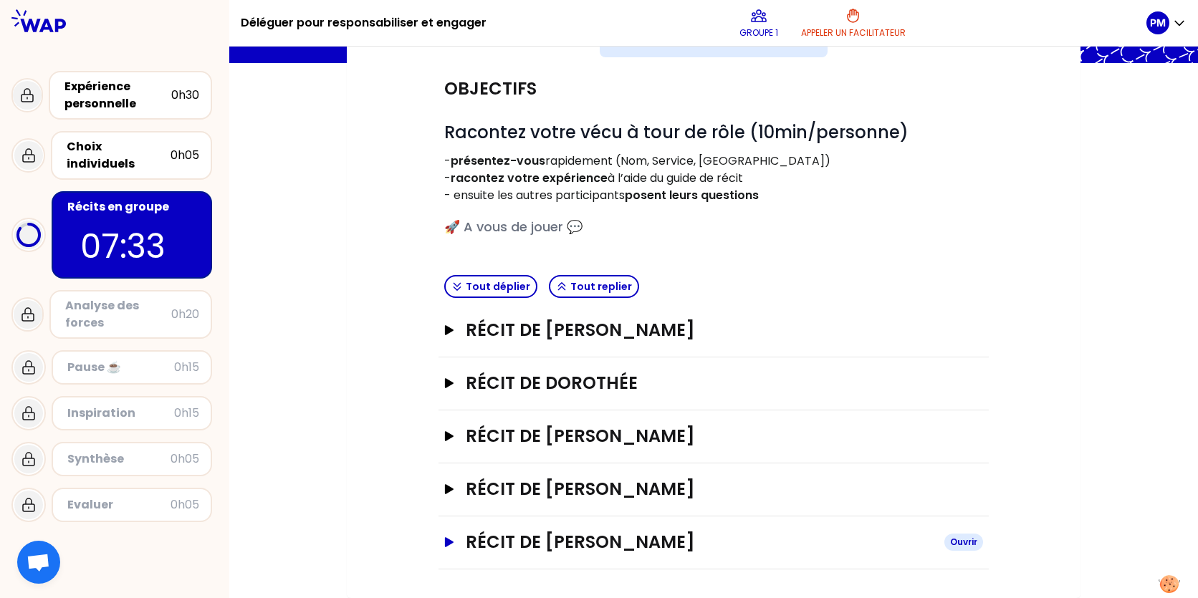
click at [628, 538] on h3 "Récit de [PERSON_NAME]" at bounding box center [699, 542] width 467 height 23
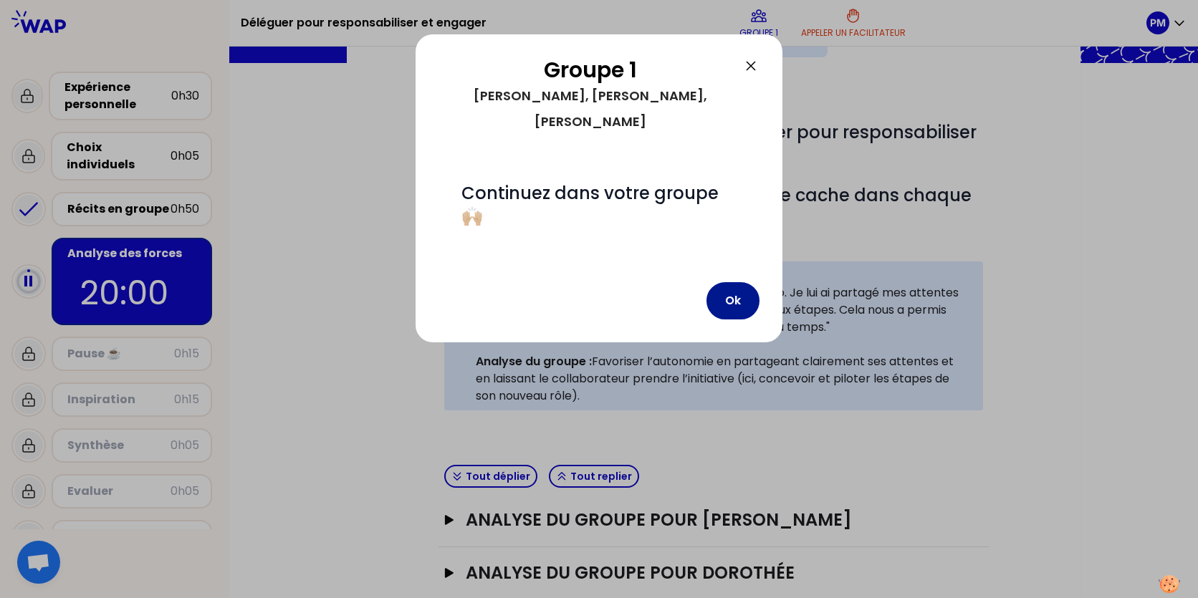
click at [740, 282] on button "Ok" at bounding box center [732, 300] width 53 height 37
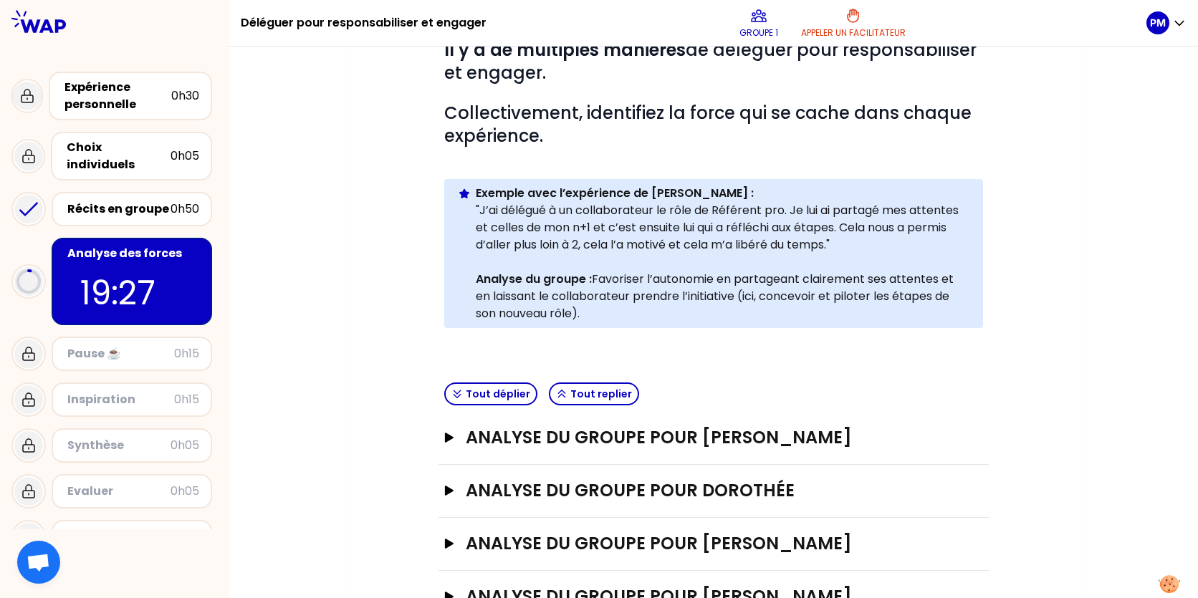
scroll to position [311, 0]
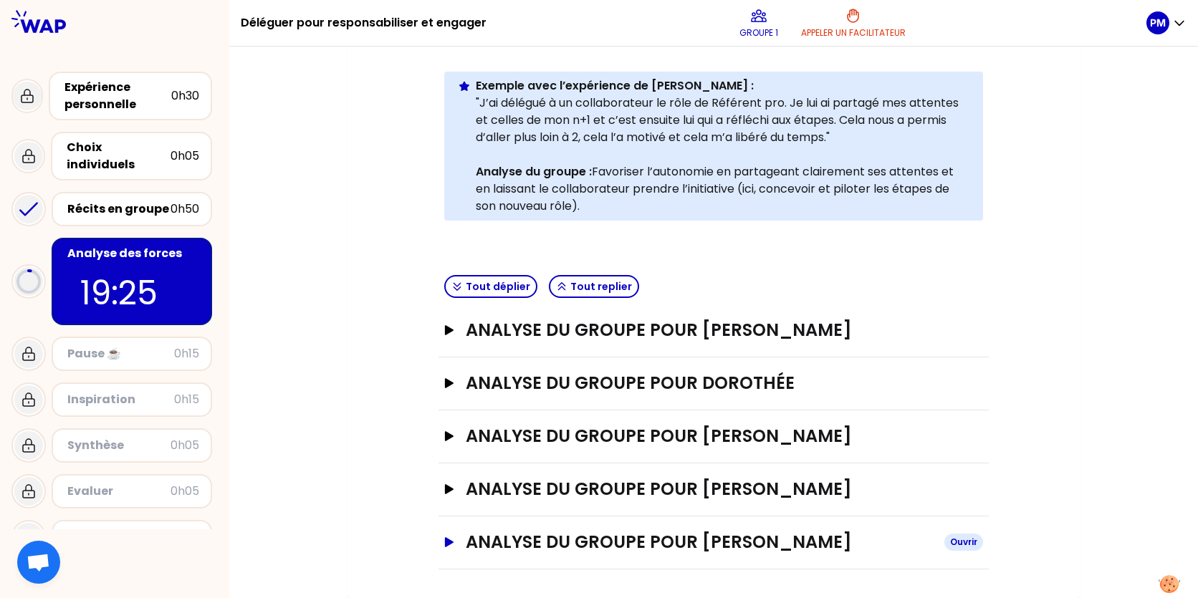
click at [649, 543] on h3 "ANALYSE DU GROUPE POUR [PERSON_NAME]" at bounding box center [699, 542] width 467 height 23
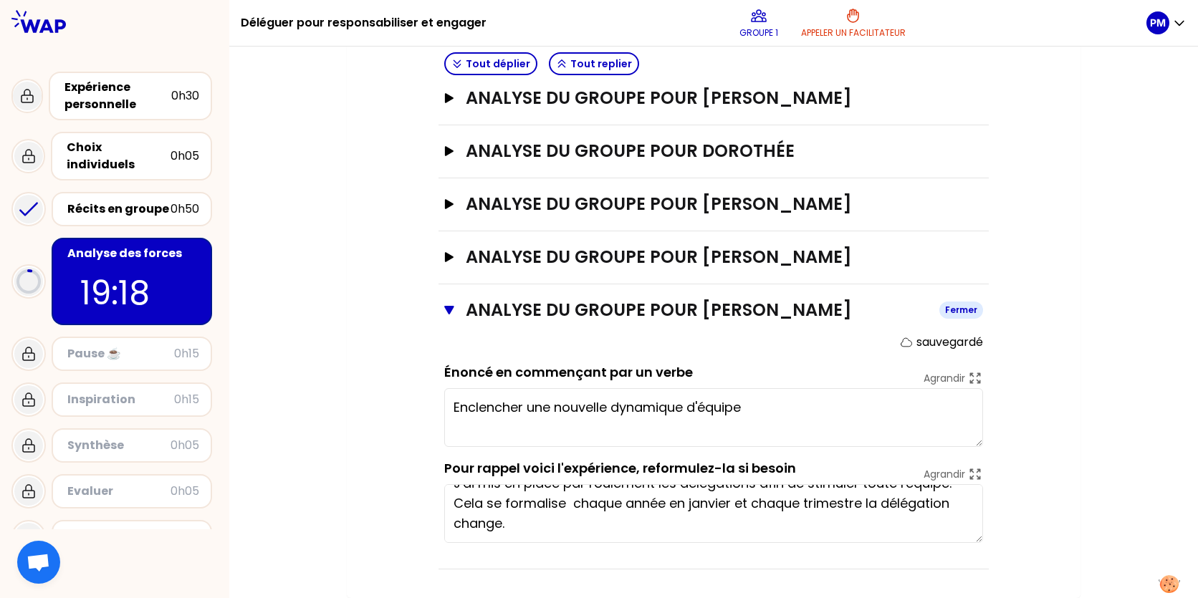
scroll to position [0, 0]
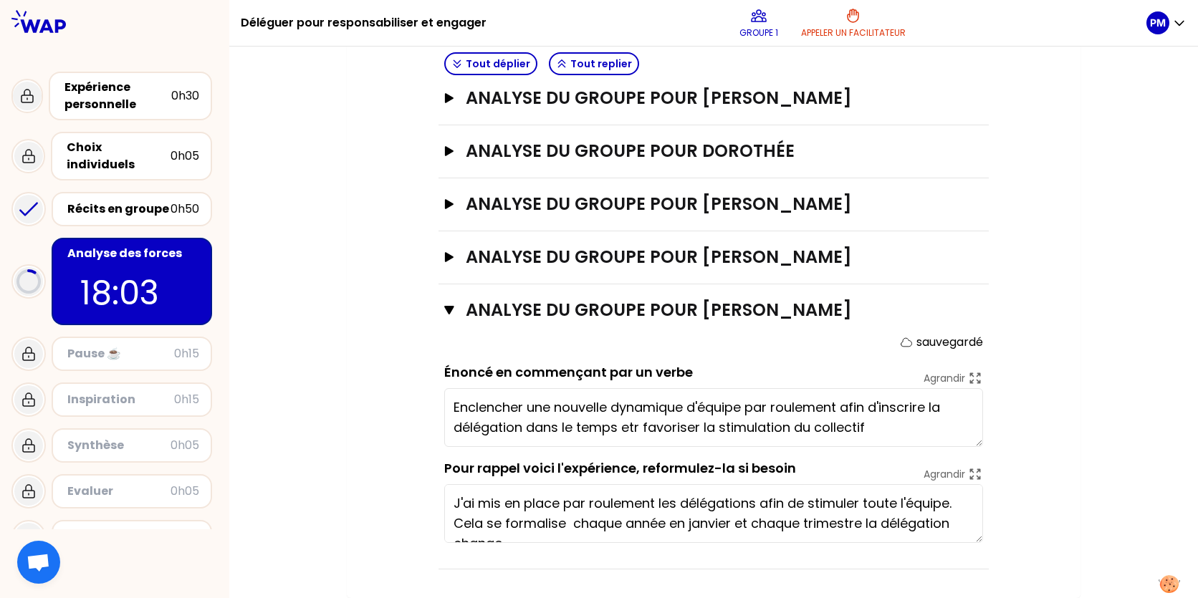
type textarea "Enclencher une nouvelle dynamique d'équipe par roulement afin d'inscrire la dél…"
click at [643, 252] on h3 "ANALYSE DU GROUPE POUR [PERSON_NAME]" at bounding box center [699, 257] width 467 height 23
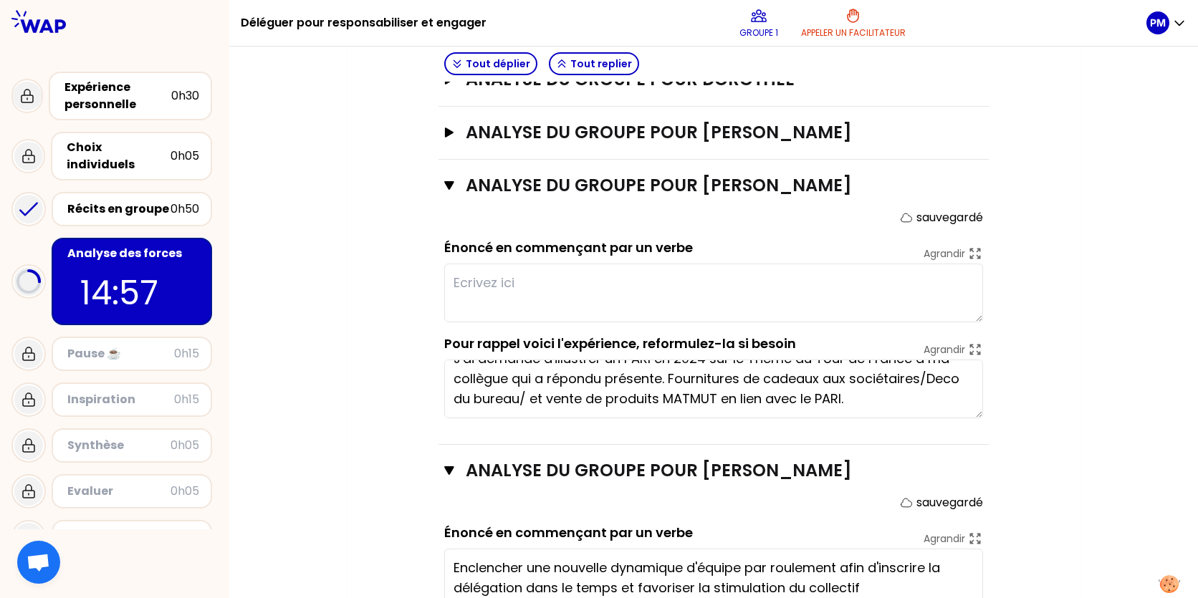
scroll to position [471, 0]
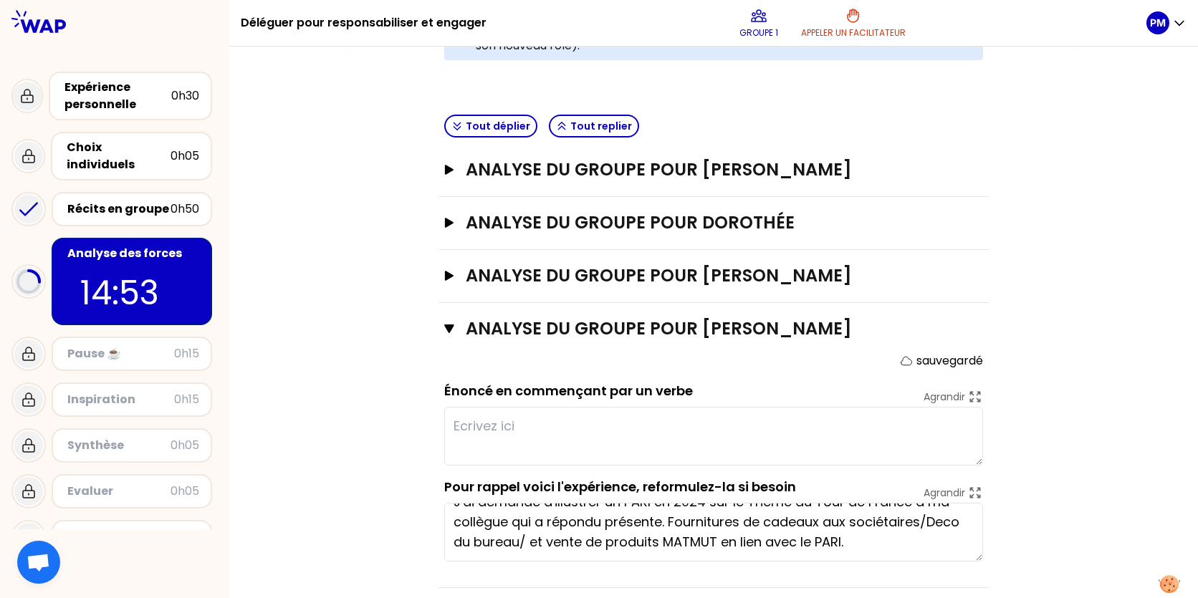
click at [472, 421] on textarea at bounding box center [713, 436] width 539 height 59
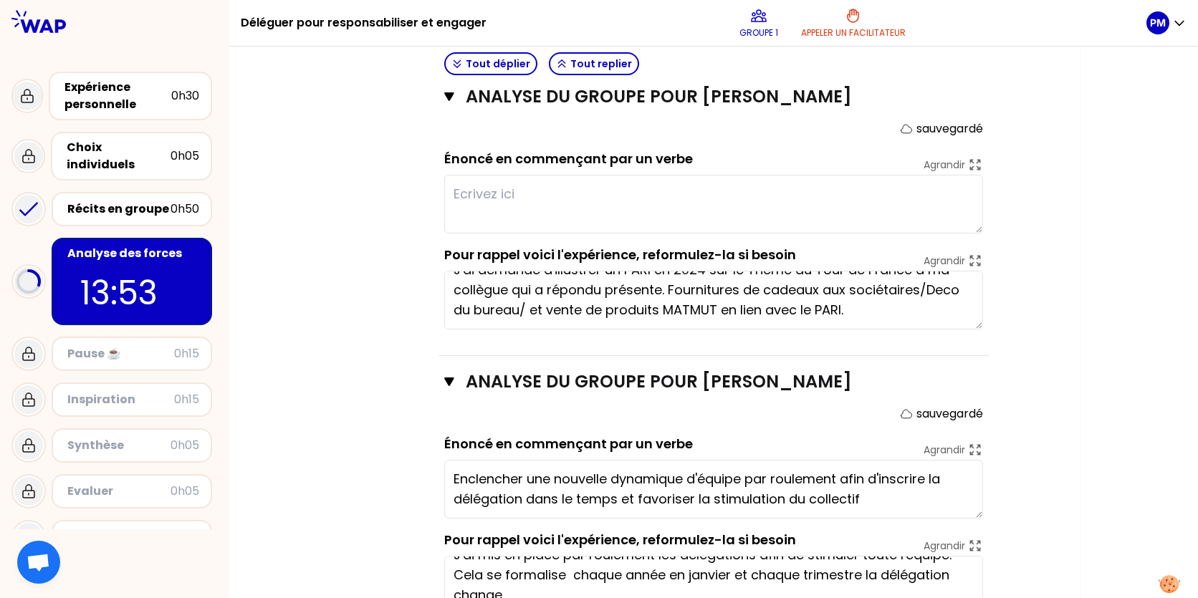
scroll to position [0, 0]
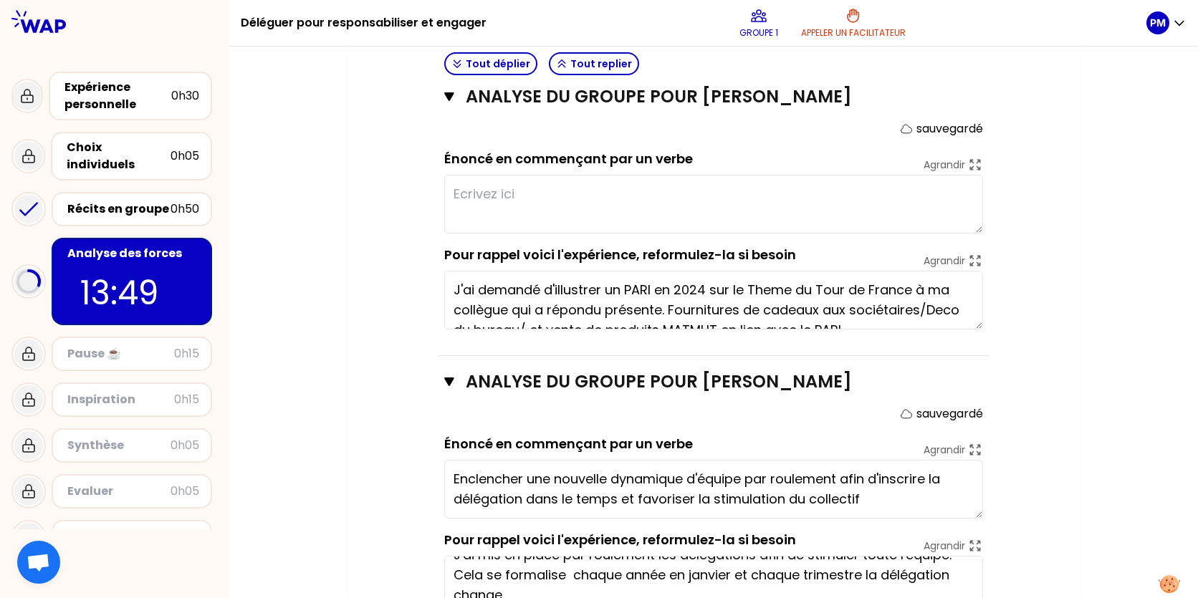
click at [485, 190] on textarea at bounding box center [713, 204] width 539 height 59
click at [658, 193] on textarea "permettre a sa collabratrice d emettre en avant ses qualités et ses compétences" at bounding box center [713, 204] width 539 height 59
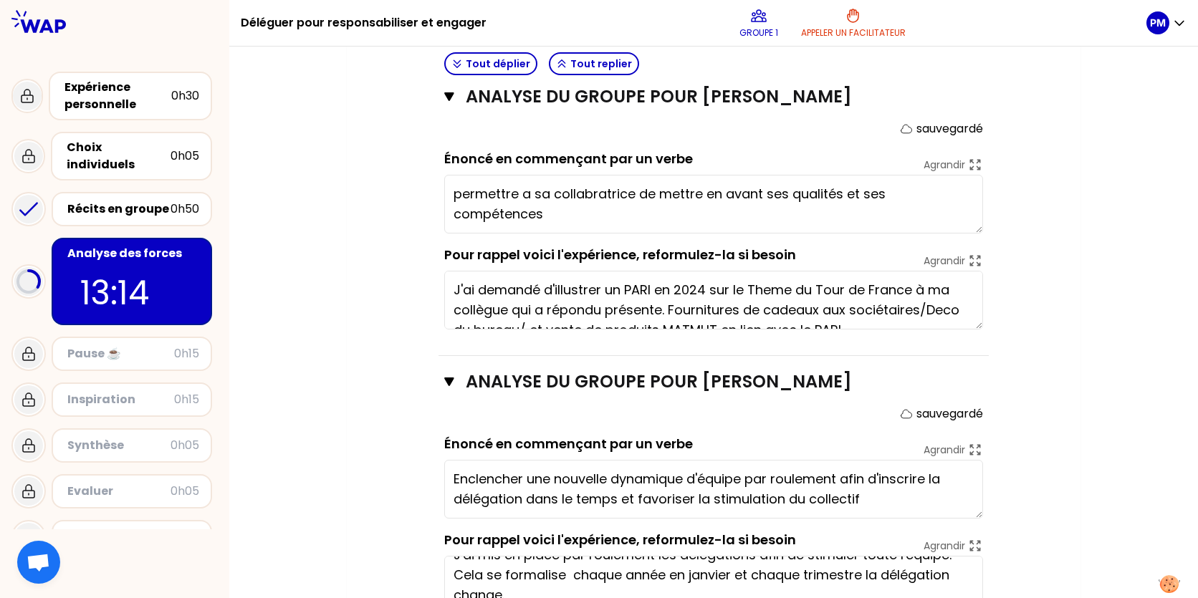
click at [593, 187] on textarea "permettre a sa collabratrice de mettre en avant ses qualités et ses compétences" at bounding box center [713, 204] width 539 height 59
click at [529, 191] on textarea "permettre a sa collaboratrice de mettre en avant ses qualités et ses compétences" at bounding box center [713, 204] width 539 height 59
click at [545, 210] on textarea "permettre à sa collaboratrice de mettre en avant ses qualités et ses compétences" at bounding box center [713, 204] width 539 height 59
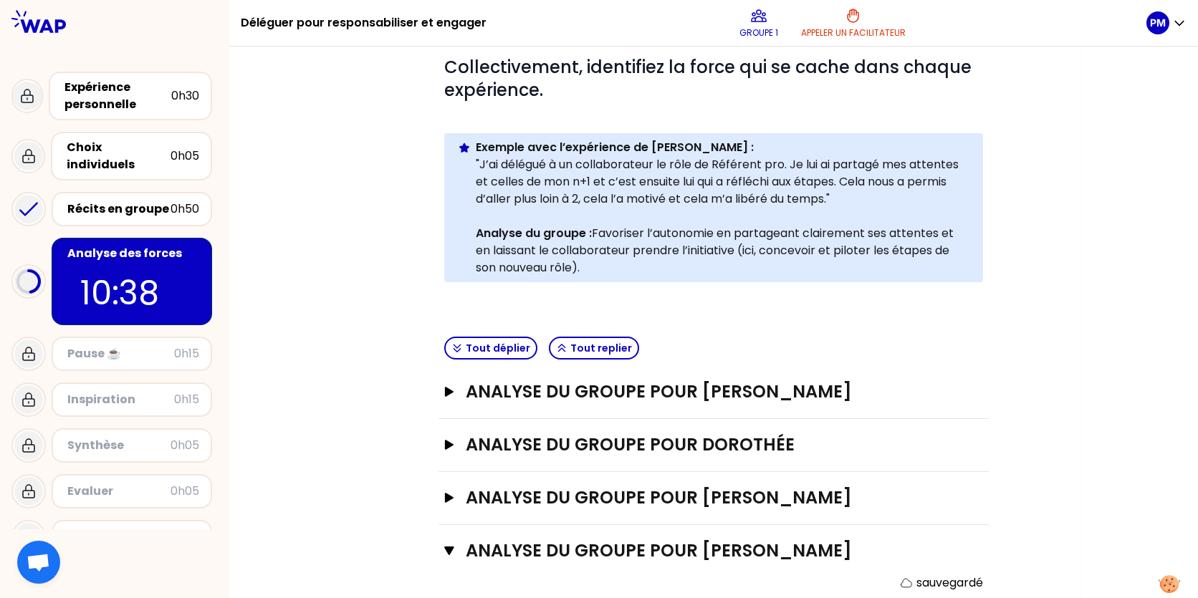
scroll to position [345, 0]
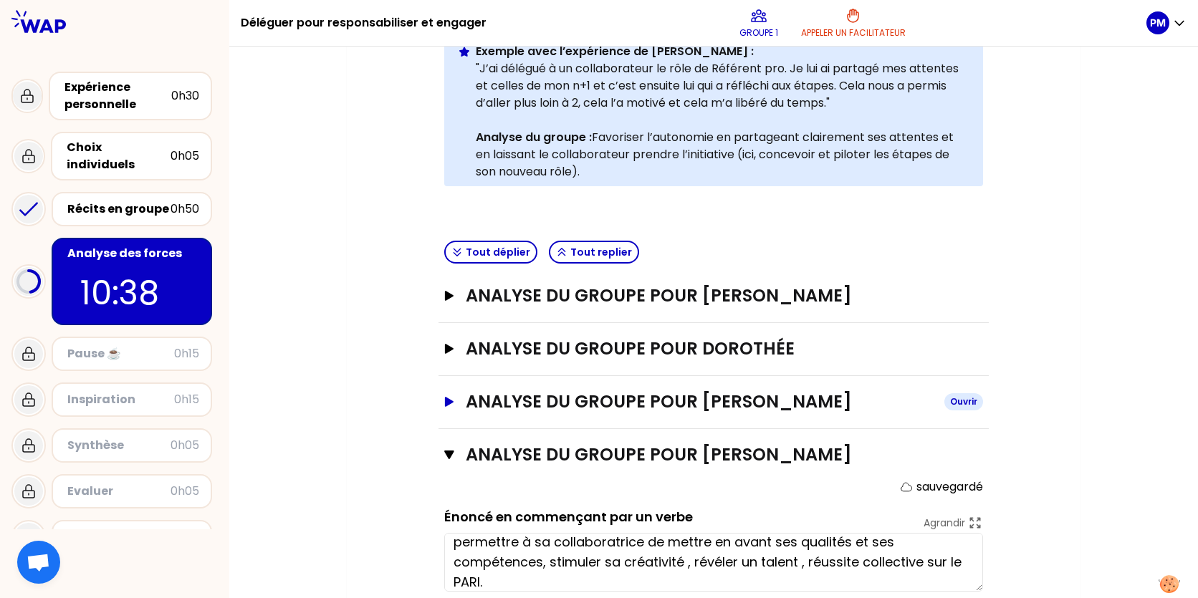
type textarea "permettre à sa collaboratrice de mettre en avant ses qualités et ses compétence…"
click at [721, 406] on h3 "ANALYSE DU GROUPE POUR [PERSON_NAME]" at bounding box center [699, 401] width 467 height 23
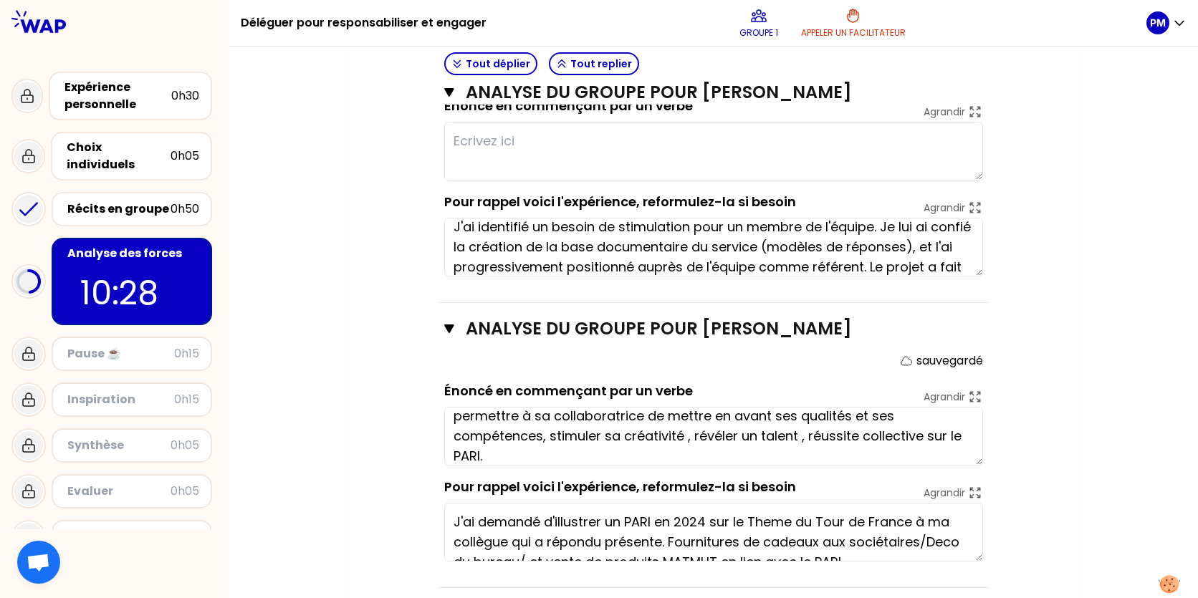
scroll to position [0, 0]
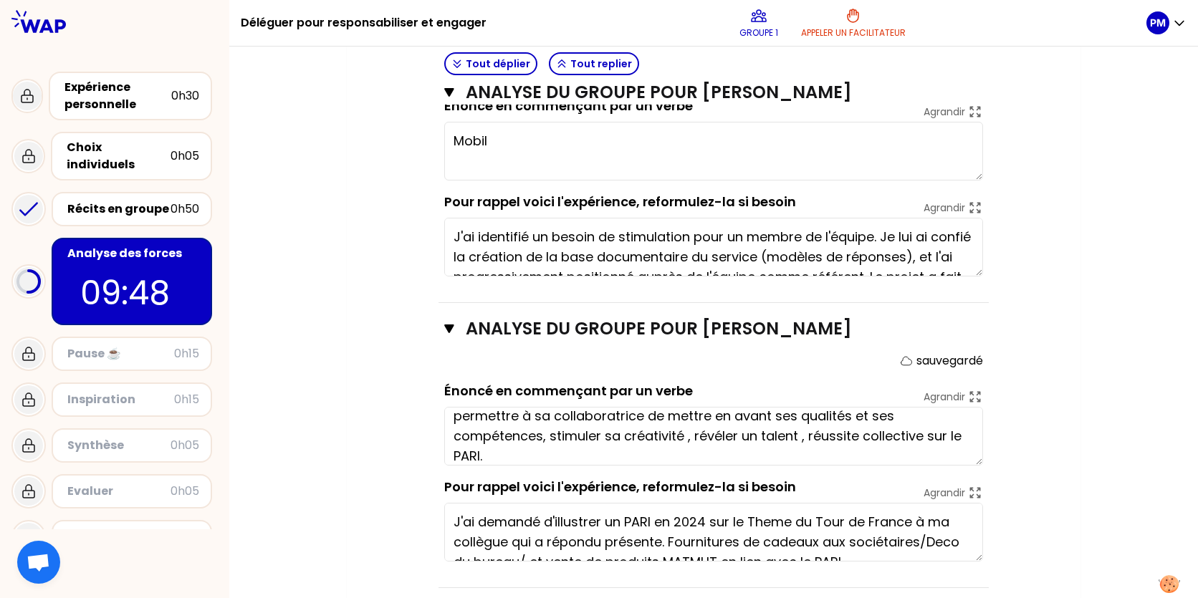
type textarea "Mobi"
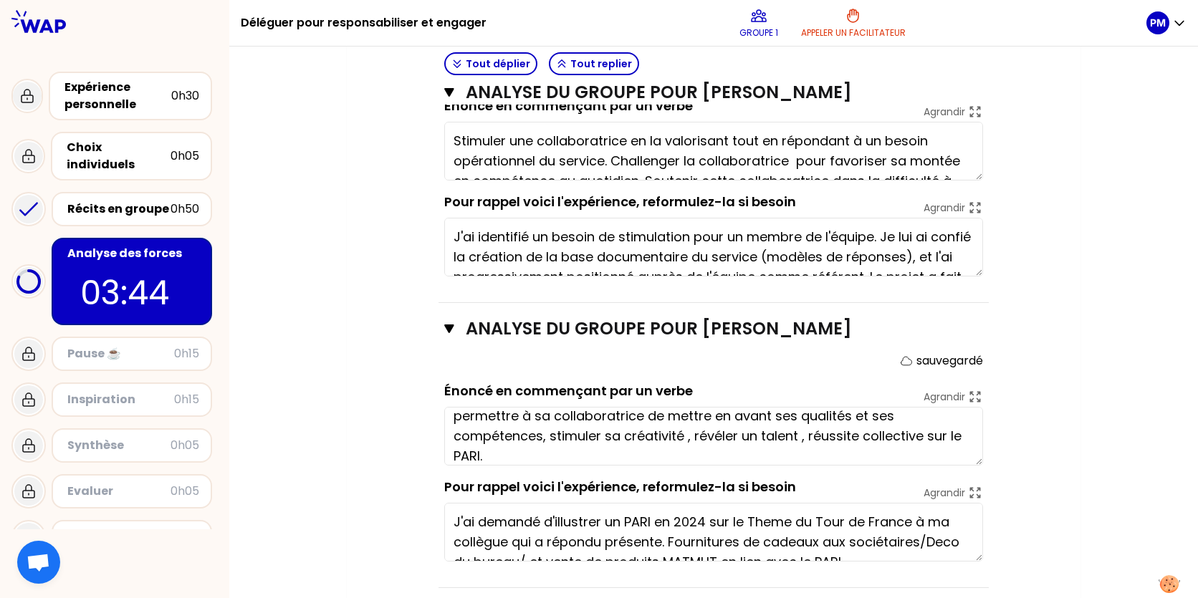
type textarea "Stimuler une collaboratrice en la valorisant tout en répondant à un besoin opér…"
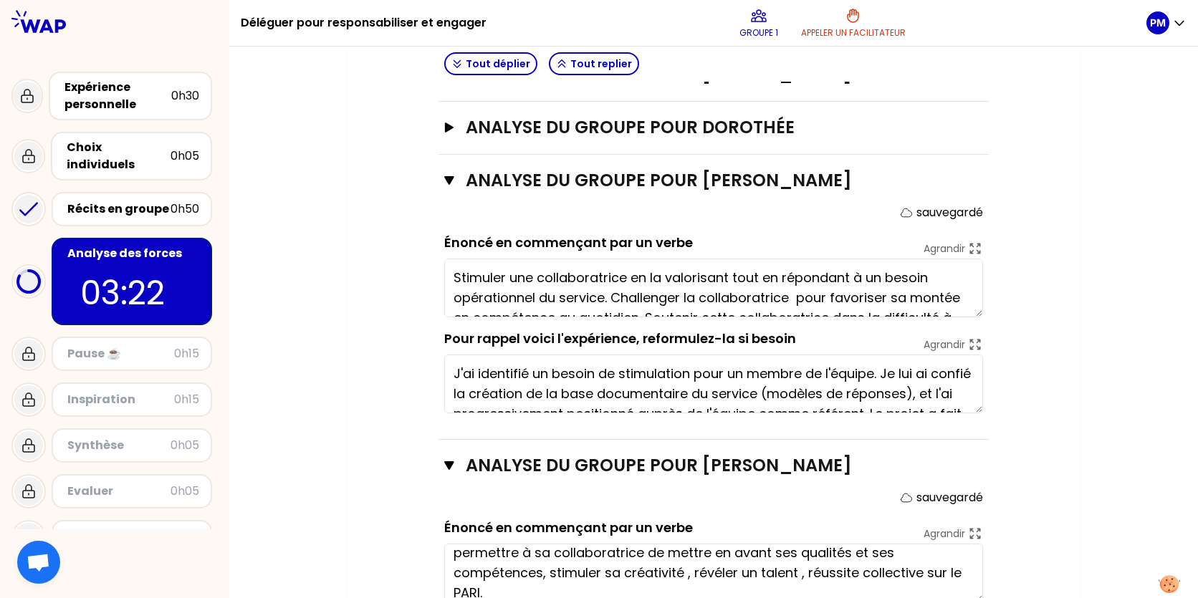
scroll to position [489, 0]
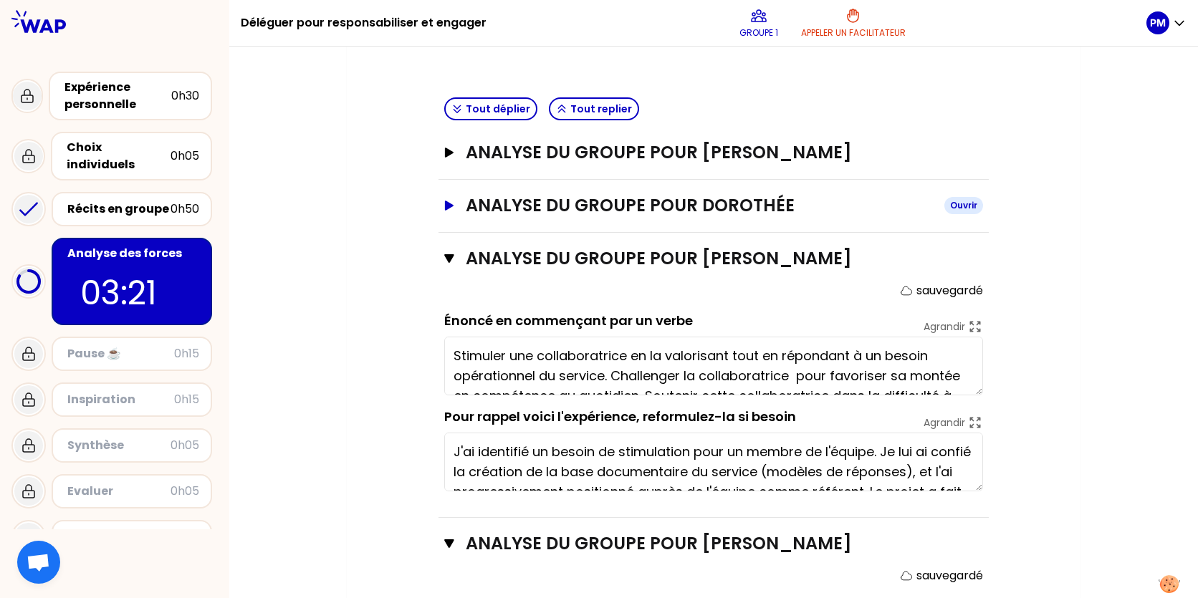
click at [720, 204] on h3 "ANALYSE DU GROUPE POUR Dorothée" at bounding box center [699, 205] width 467 height 23
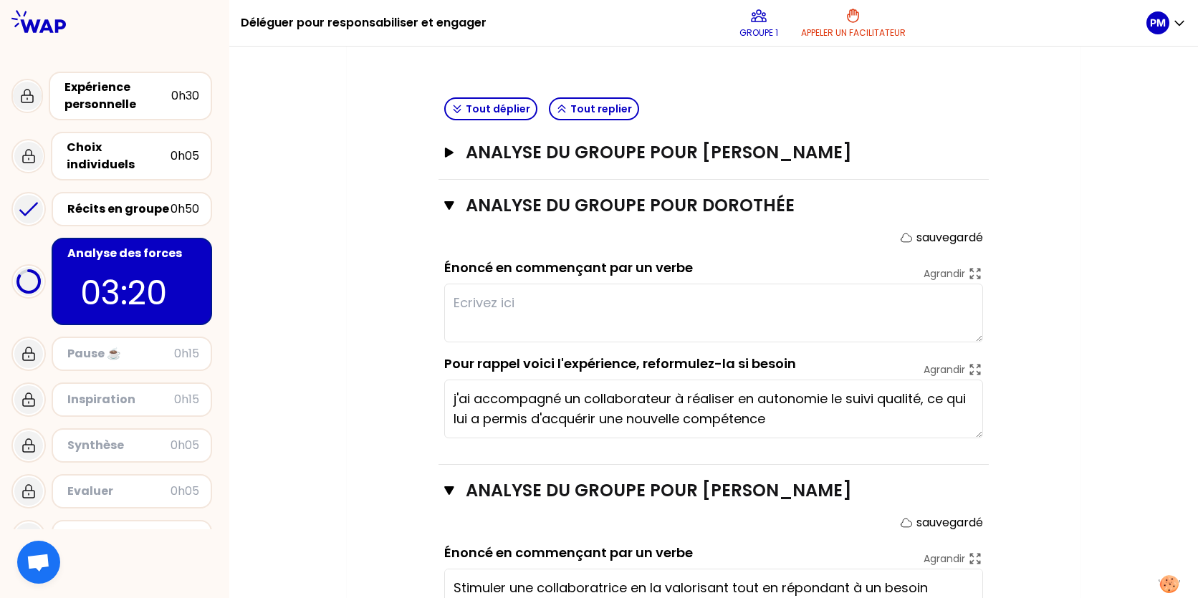
click at [494, 308] on textarea at bounding box center [713, 313] width 539 height 59
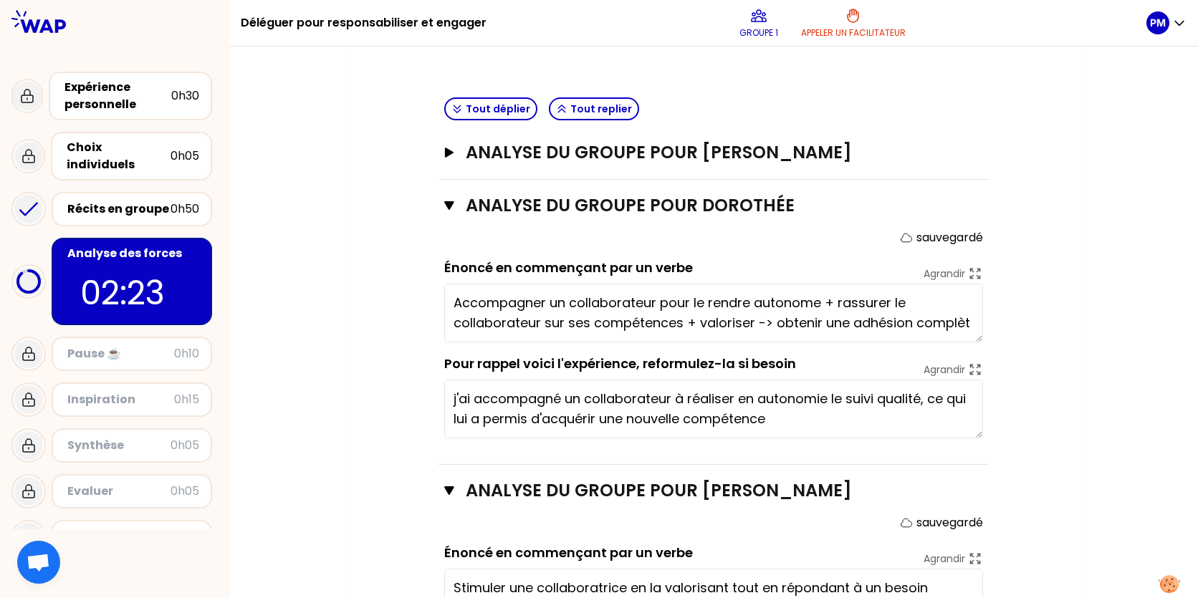
type textarea "Accompagner un collaborateur pour le rendre autonome + rassurer le collaborateu…"
click at [626, 105] on button "Tout replier" at bounding box center [594, 108] width 90 height 23
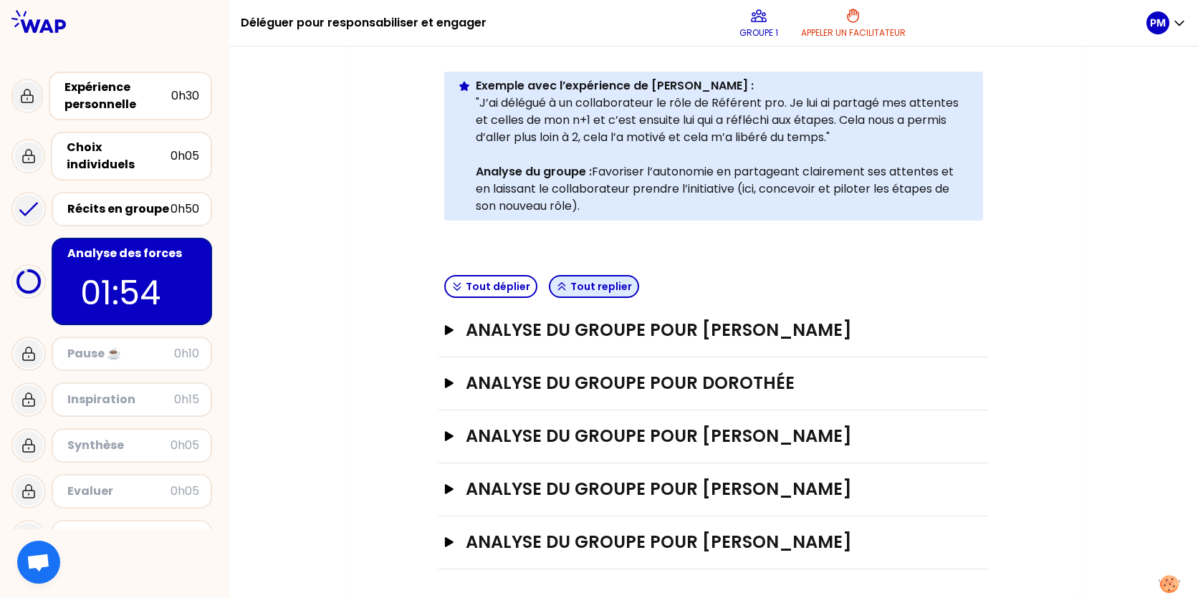
scroll to position [311, 0]
click at [762, 322] on h3 "ANALYSE DU GROUPE POUR [PERSON_NAME]" at bounding box center [699, 330] width 467 height 23
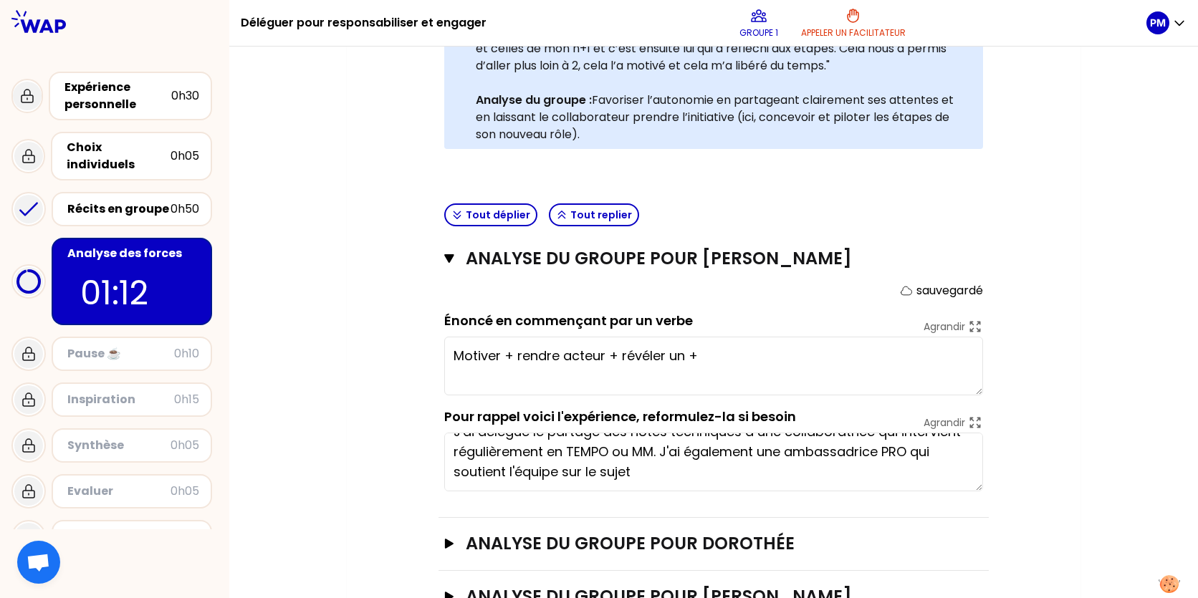
scroll to position [0, 0]
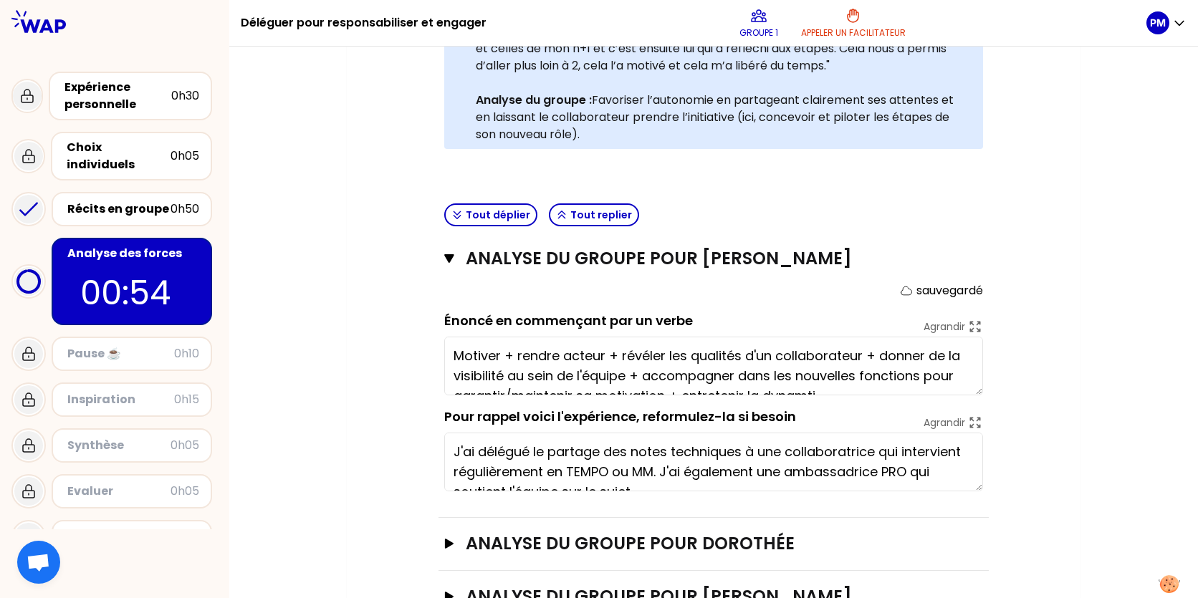
type textarea "Motiver + rendre acteur + révéler les qualités d'un collaborateur + donner de l…"
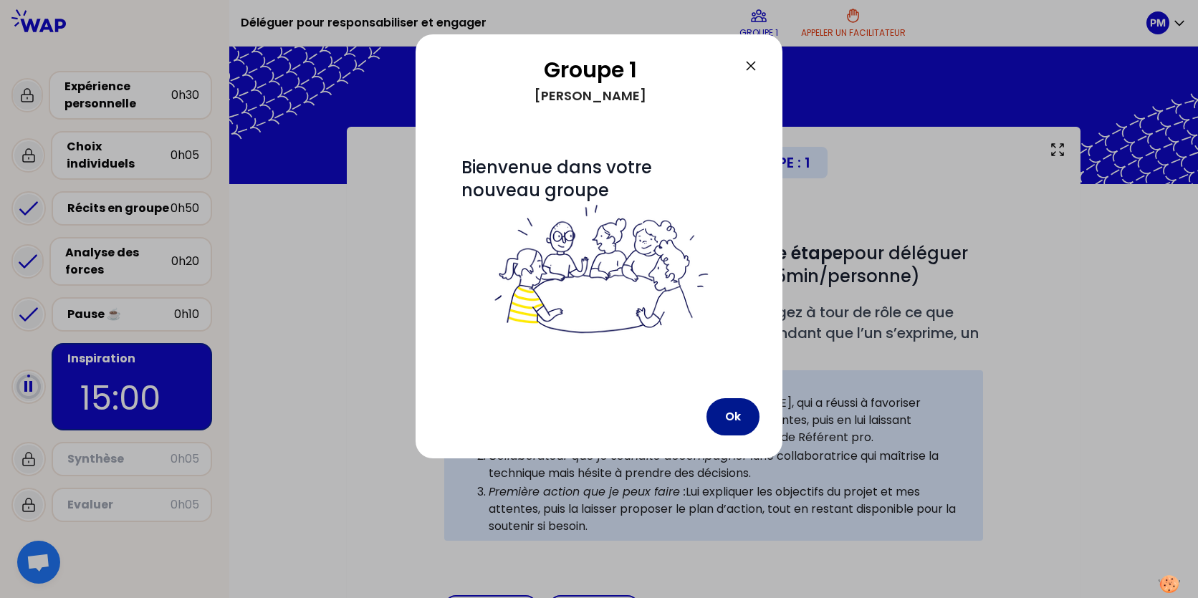
click at [721, 404] on button "Ok" at bounding box center [732, 416] width 53 height 37
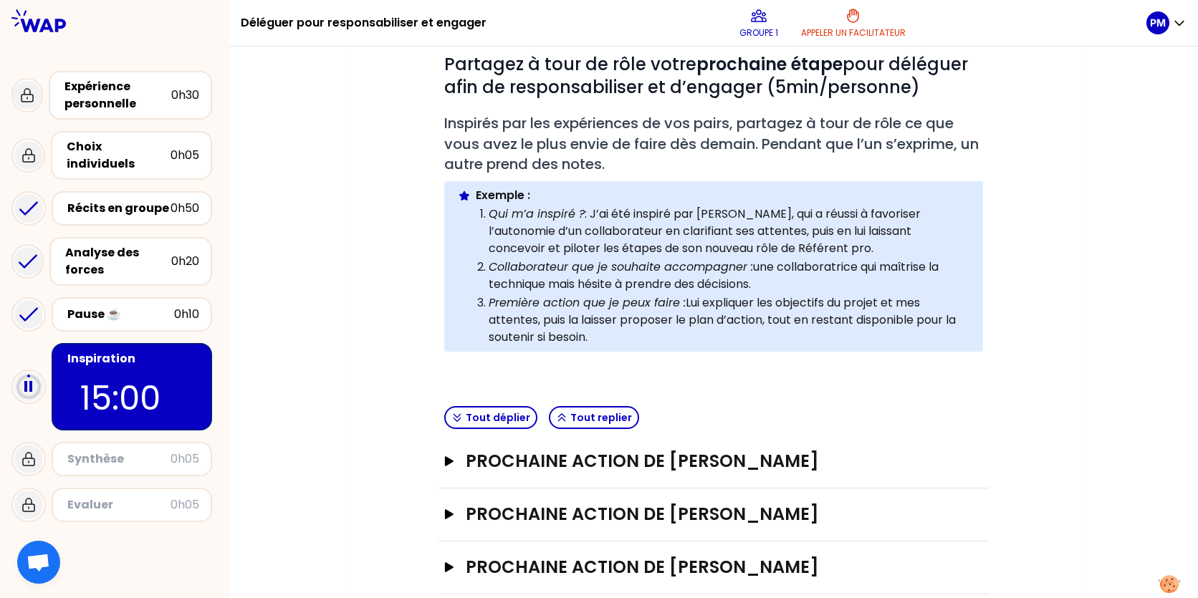
scroll to position [214, 0]
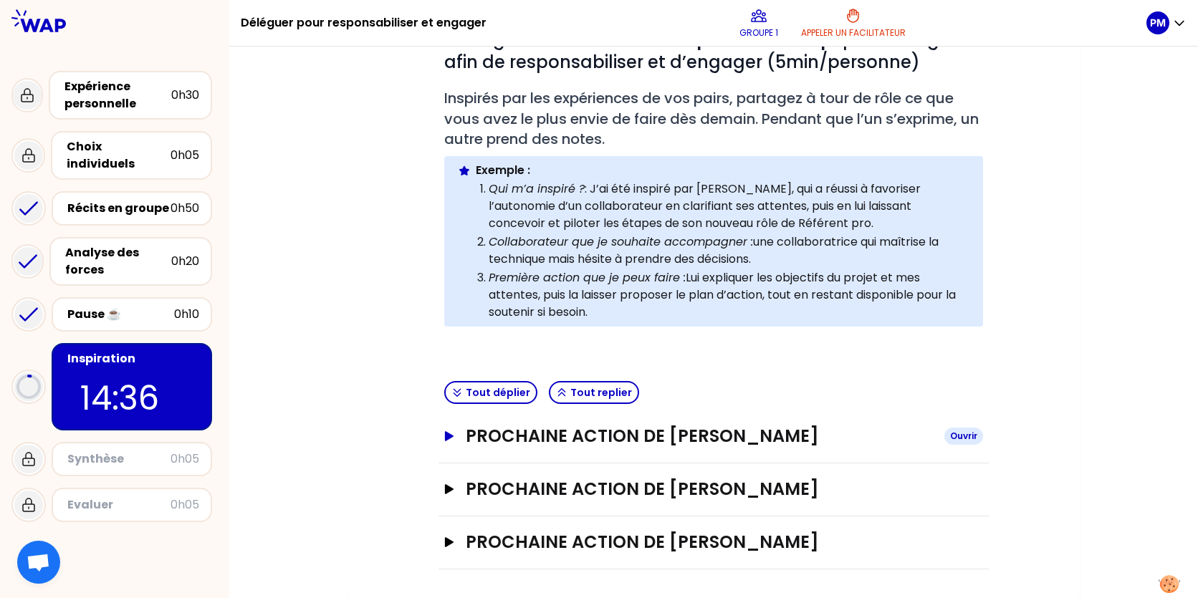
click at [712, 429] on h3 "Prochaine action de [PERSON_NAME]" at bounding box center [699, 436] width 467 height 23
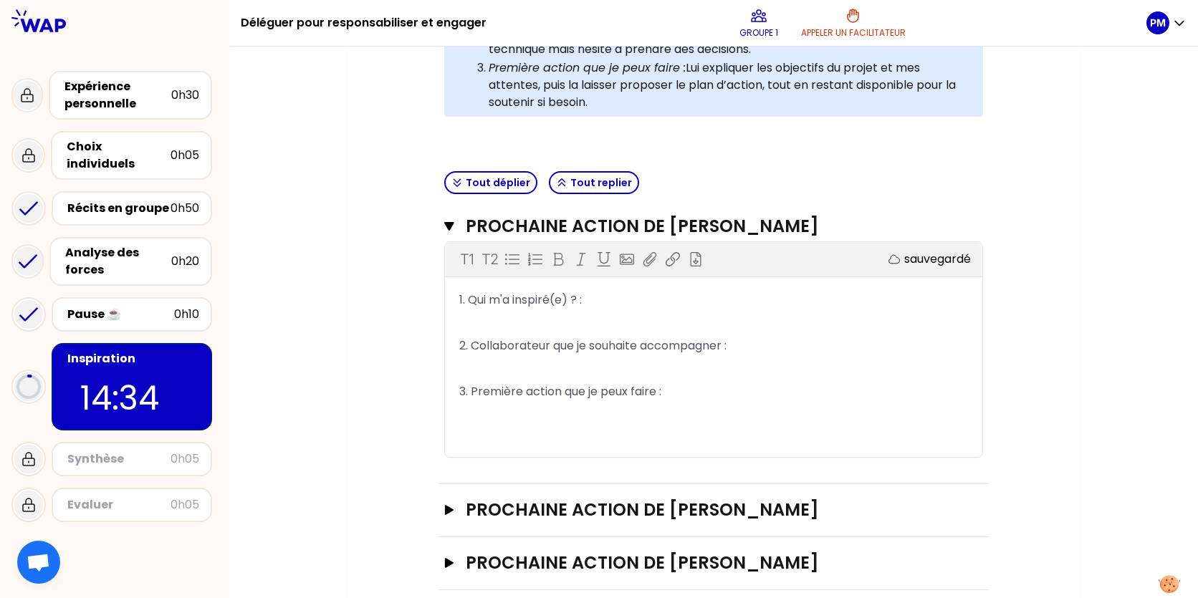
scroll to position [429, 0]
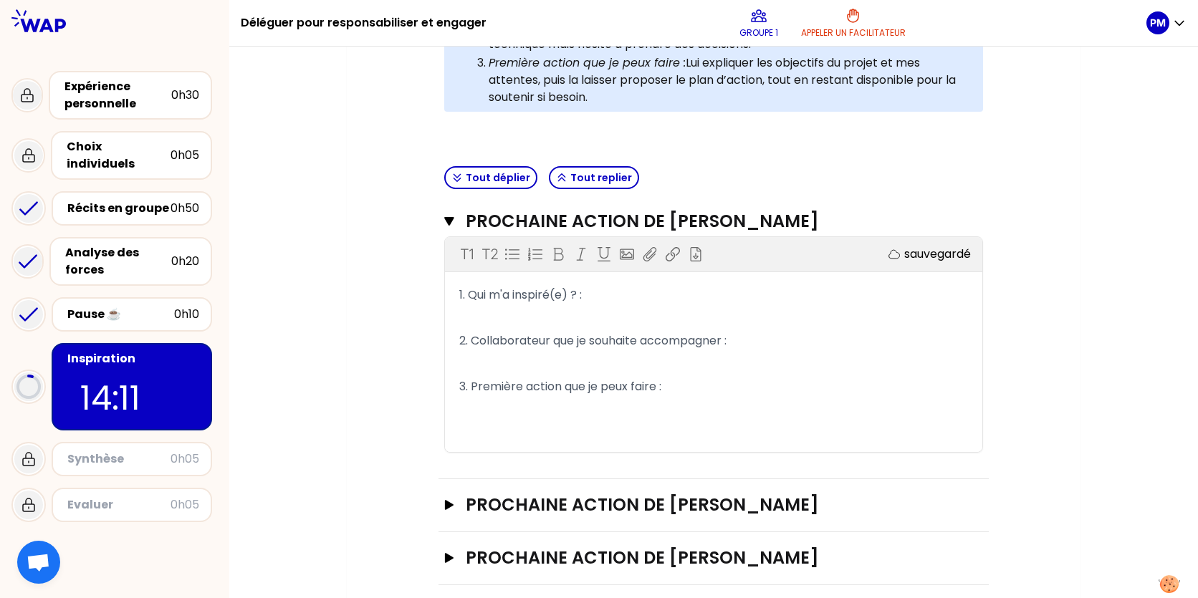
click at [597, 296] on p "1. Qui m'a inspiré(e) ? :" at bounding box center [713, 295] width 509 height 23
click at [598, 294] on p "1. Qui m'a inspiré(e) ? :" at bounding box center [713, 295] width 509 height 23
click at [694, 389] on p "3. Première action que je peux faire :" at bounding box center [713, 386] width 509 height 23
click at [774, 335] on p "2. Collaborateur que je souhaite accompagner :" at bounding box center [713, 341] width 509 height 23
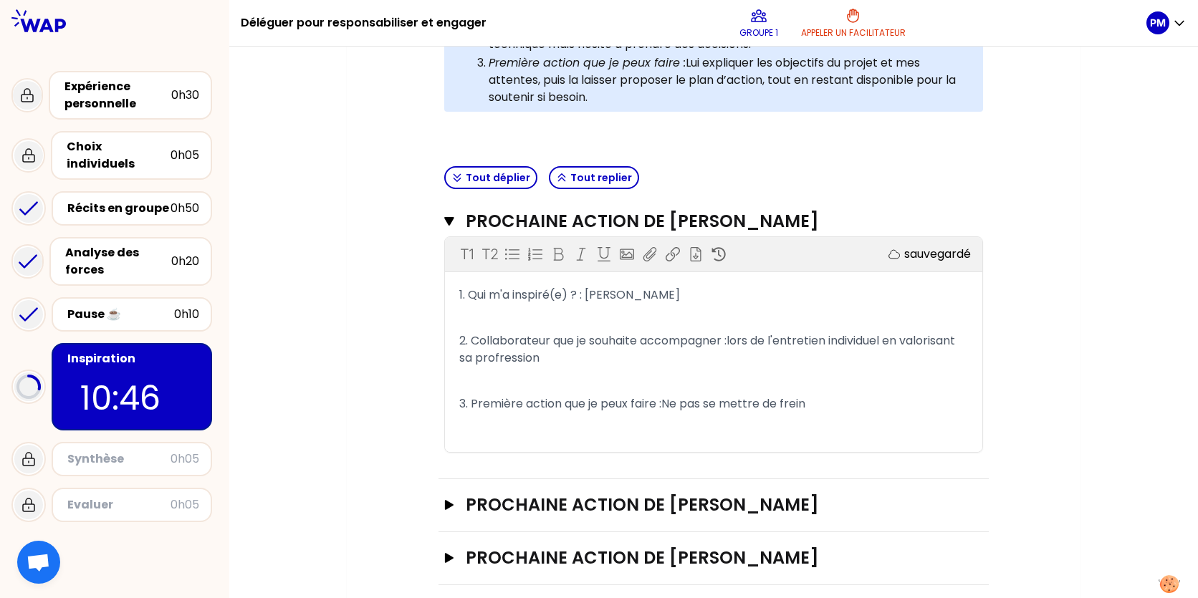
click at [498, 350] on span "2. Collaborateur que je souhaite accompagner :lors de l'entretien individuel en…" at bounding box center [708, 349] width 499 height 34
click at [562, 355] on p "2. Collaborateur que je souhaite accompagner :lors de l'entretien individuel en…" at bounding box center [713, 350] width 509 height 40
click at [742, 357] on span "2. Collaborateur que je souhaite accompagner :lors de l'entretien individuel en…" at bounding box center [708, 349] width 499 height 34
click at [751, 352] on span "2. Collaborateur que je souhaite accompagner :lors de l'entretien individuel en…" at bounding box center [708, 349] width 499 height 34
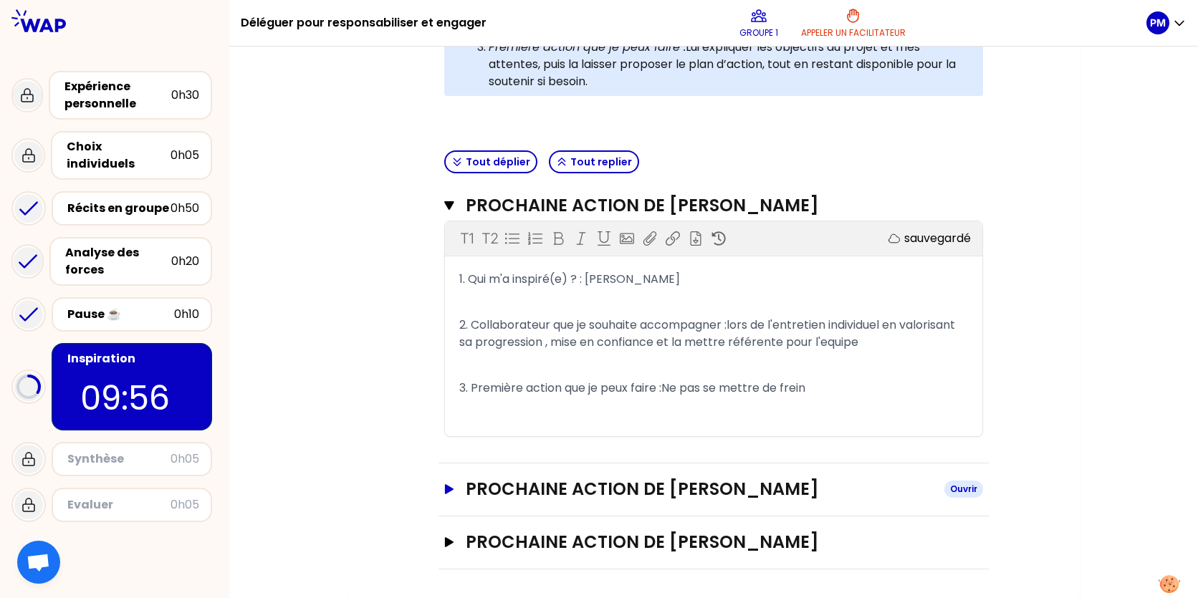
click at [757, 492] on h3 "Prochaine action de [PERSON_NAME]" at bounding box center [699, 489] width 467 height 23
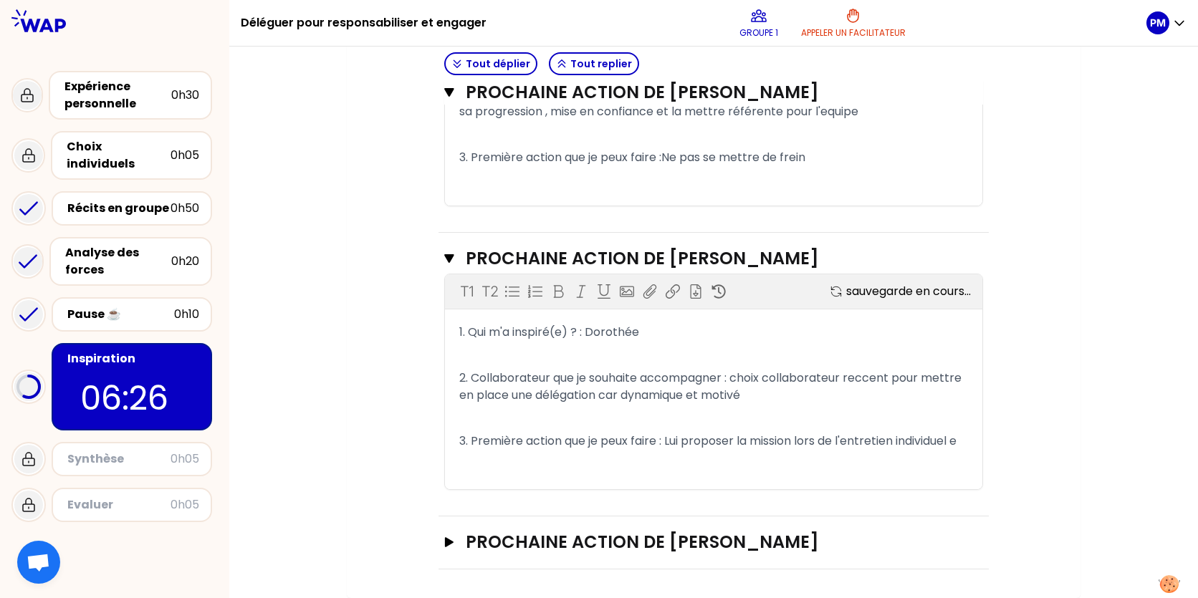
scroll to position [714, 0]
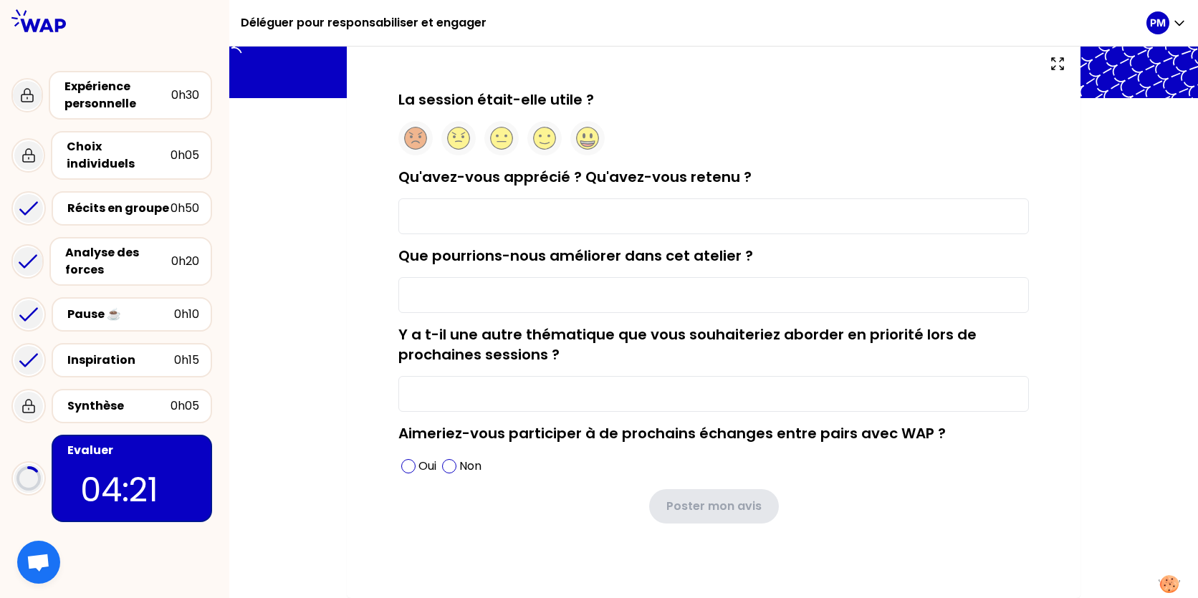
scroll to position [86, 0]
click at [593, 145] on icon at bounding box center [587, 145] width 13 height 4
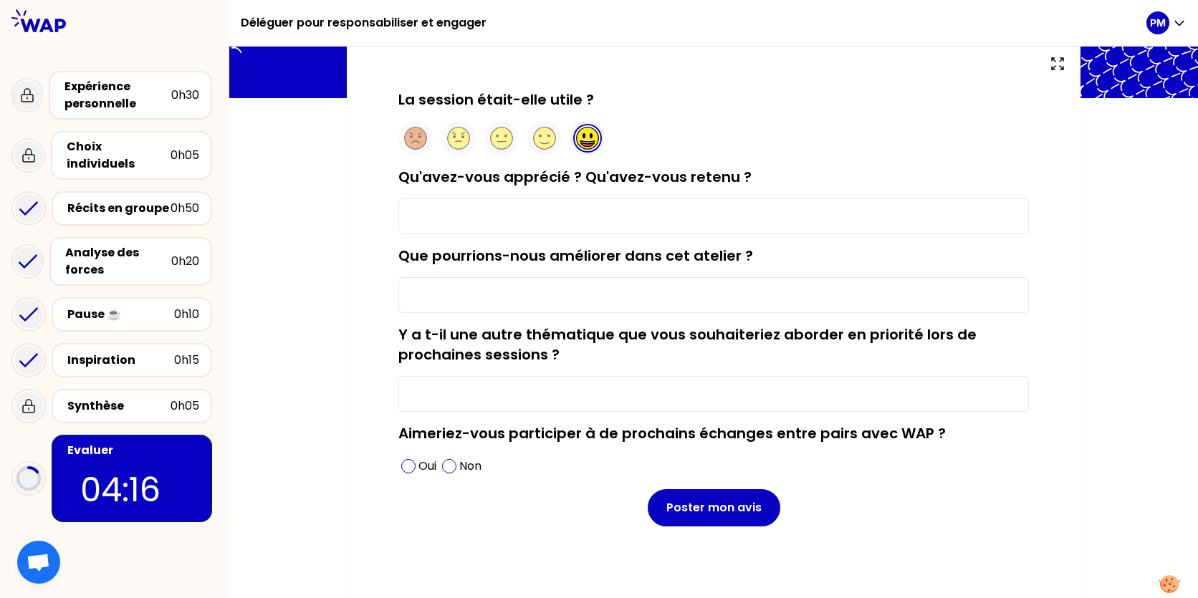
click at [518, 213] on input "Qu'avez-vous apprécié ? Qu'avez-vous retenu ?" at bounding box center [713, 216] width 630 height 36
type input "le partage d'expérience"
click at [577, 289] on input "Que pourrions-nous améliorer dans cet atelier ?" at bounding box center [713, 295] width 630 height 36
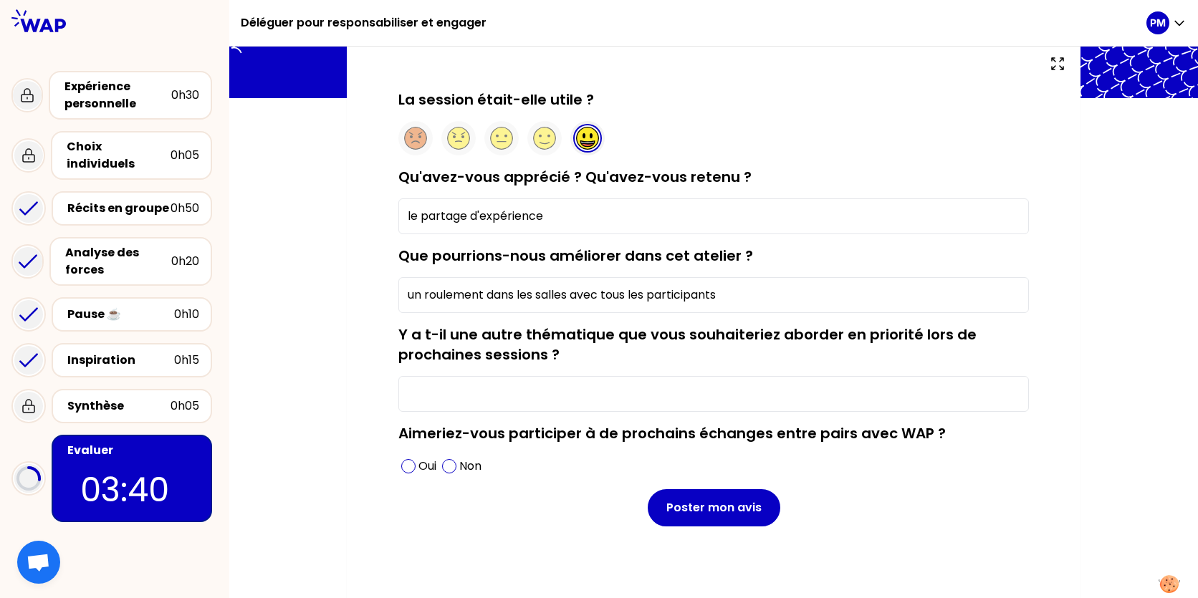
type input "un roulement dans les salles avec tous les participants"
click at [566, 391] on input "Y a t-il une autre thématique que vous souhaiteriez aborder en priorité lors de…" at bounding box center [713, 394] width 630 height 36
type input "la motivation des collaborateurs"
click at [406, 468] on span at bounding box center [408, 466] width 14 height 14
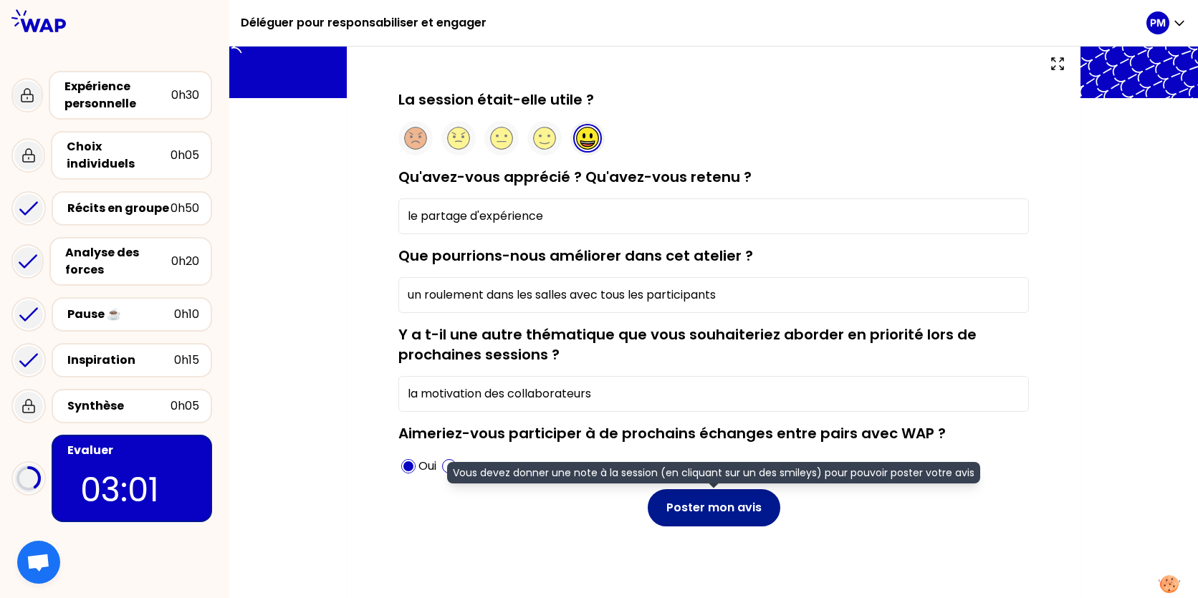
click at [712, 505] on button "Poster mon avis" at bounding box center [714, 507] width 133 height 37
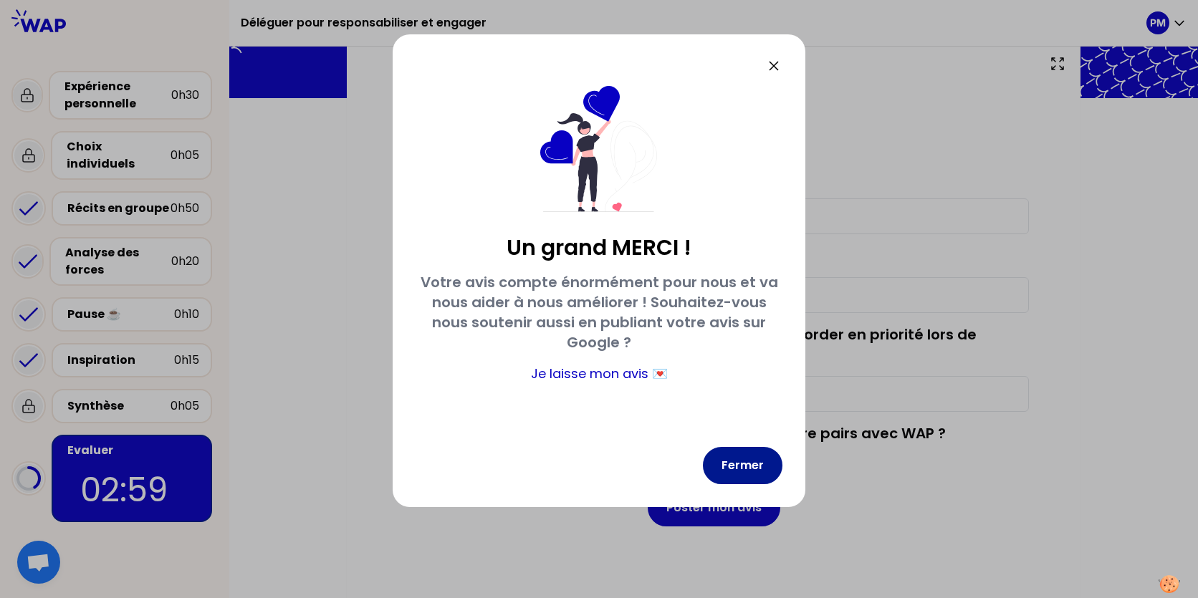
click at [734, 463] on button "Fermer" at bounding box center [743, 465] width 80 height 37
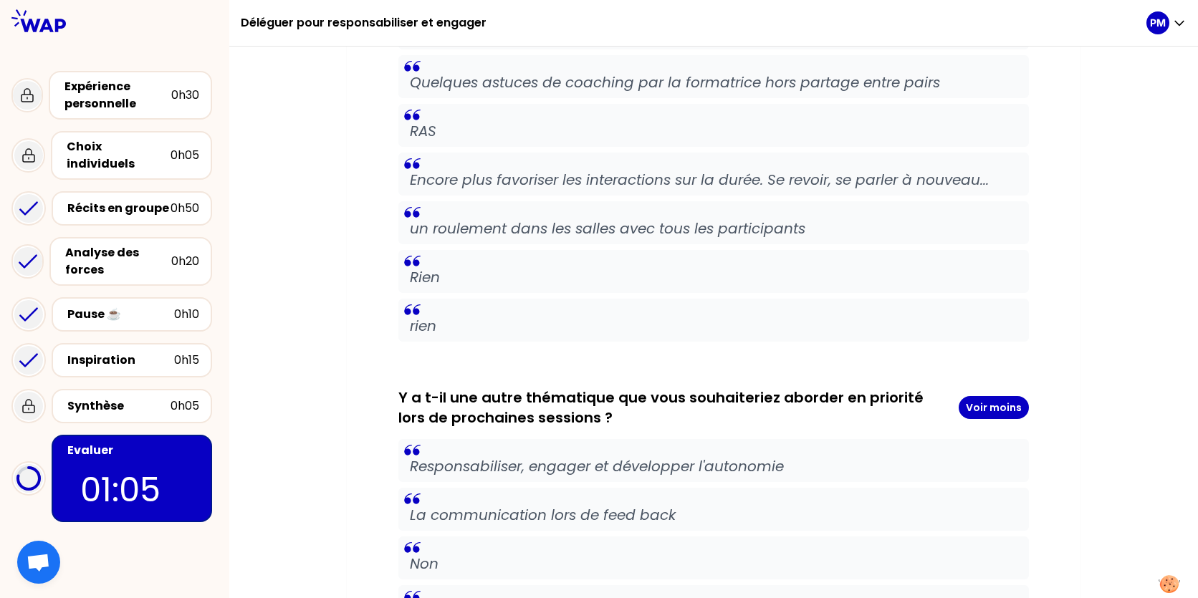
scroll to position [1060, 0]
